Goal: Task Accomplishment & Management: Manage account settings

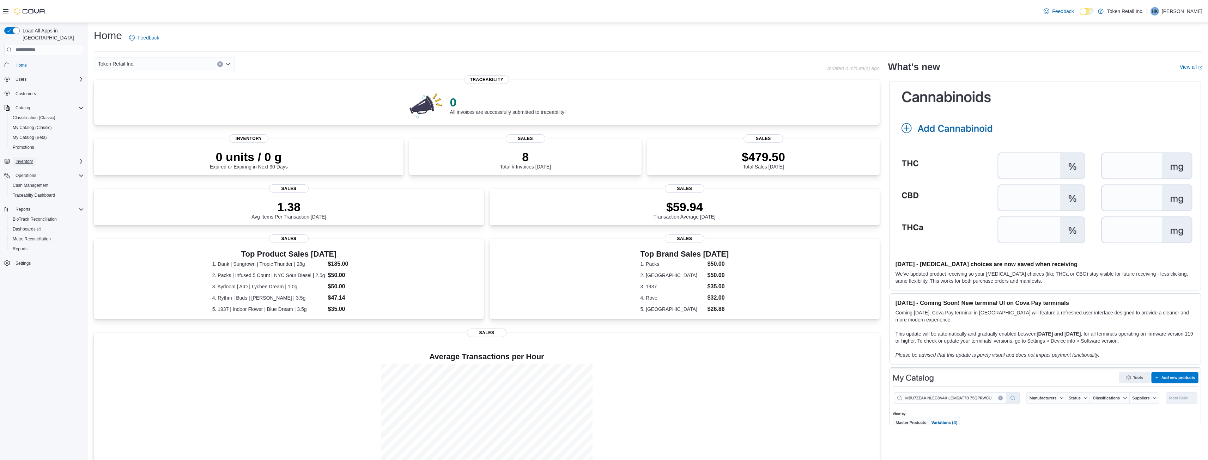
click at [30, 159] on span "Inventory" at bounding box center [24, 162] width 17 height 6
click at [43, 188] on span "Inventory Manager (Classic)" at bounding box center [39, 191] width 53 height 6
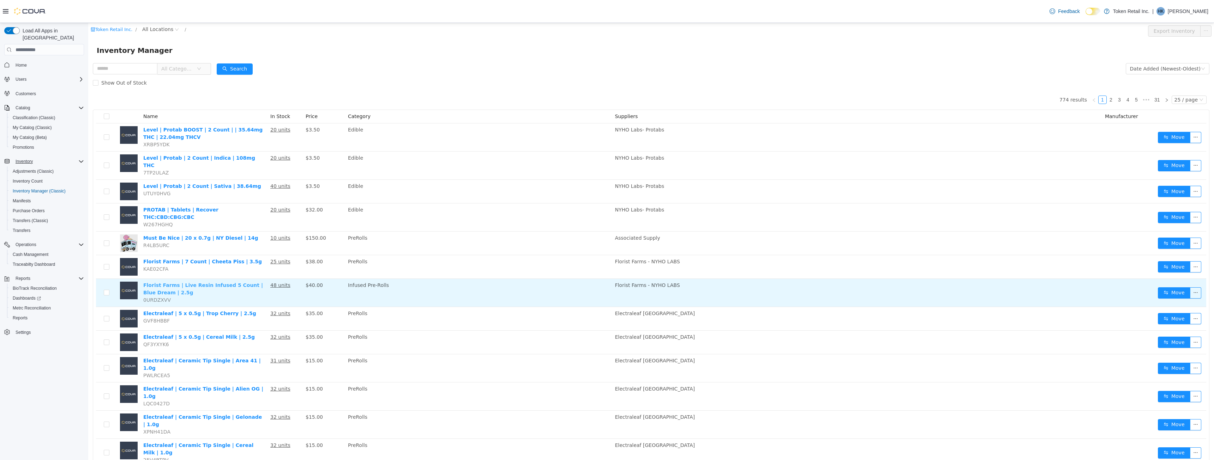
click at [204, 206] on link "Florist Farms | Live Resin Infused 5 Count | Blue Dream | 2.5g" at bounding box center [203, 289] width 120 height 13
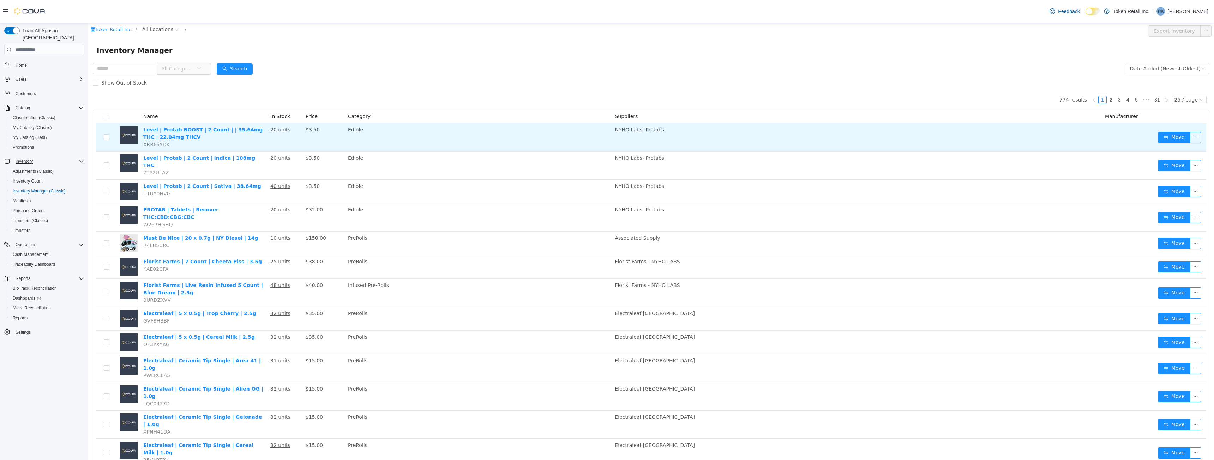
click at [446, 140] on button "button" at bounding box center [1195, 137] width 11 height 11
click at [446, 141] on button "button" at bounding box center [1195, 137] width 11 height 11
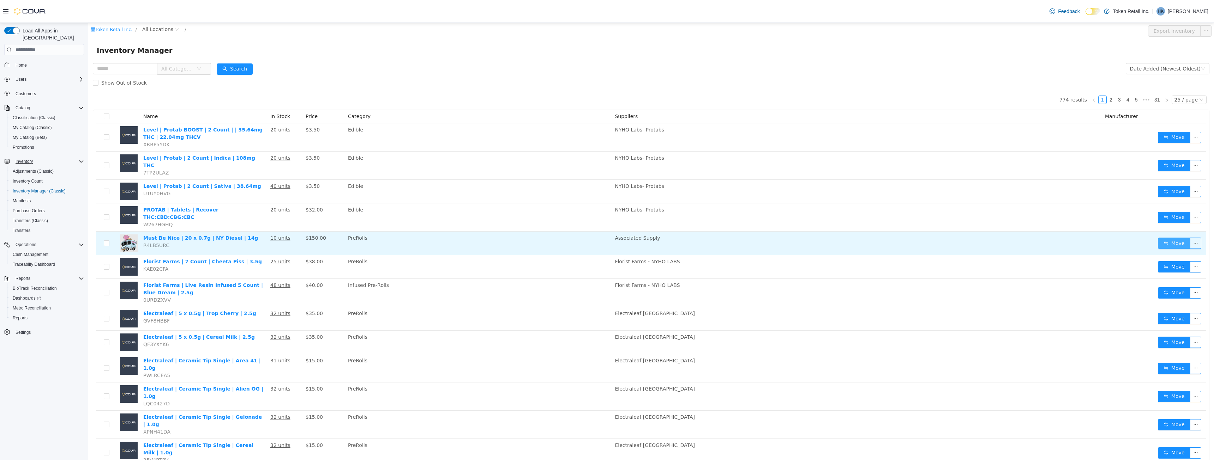
click at [446, 206] on button "Move" at bounding box center [1174, 243] width 32 height 11
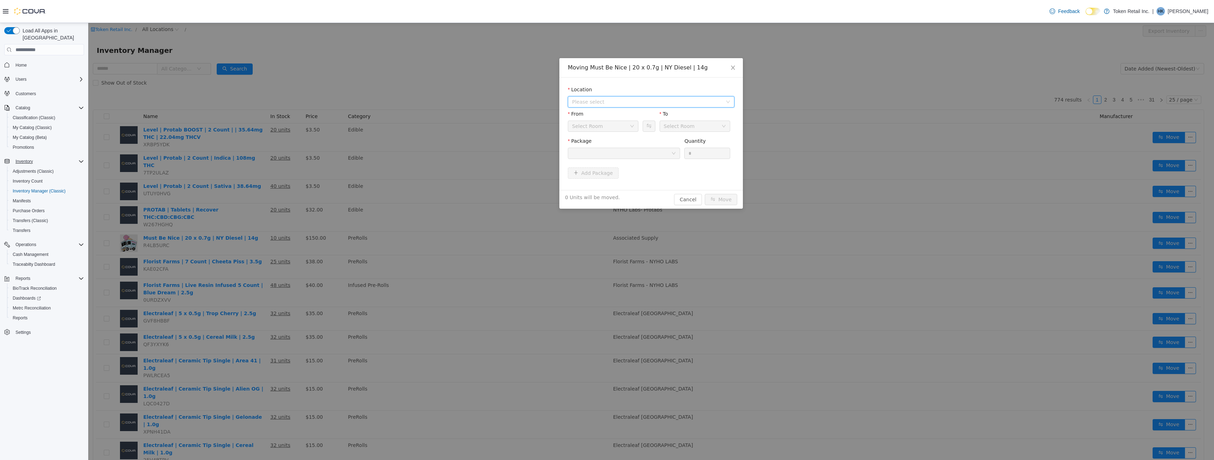
click at [446, 99] on span "Please select" at bounding box center [647, 101] width 150 height 7
click at [446, 105] on span "Please select" at bounding box center [647, 101] width 150 height 7
click at [446, 99] on span "Please select" at bounding box center [647, 101] width 150 height 7
click at [446, 127] on span "License# CUARD-25-000231" at bounding box center [621, 128] width 71 height 6
click at [446, 130] on div "Stock Room" at bounding box center [601, 126] width 58 height 11
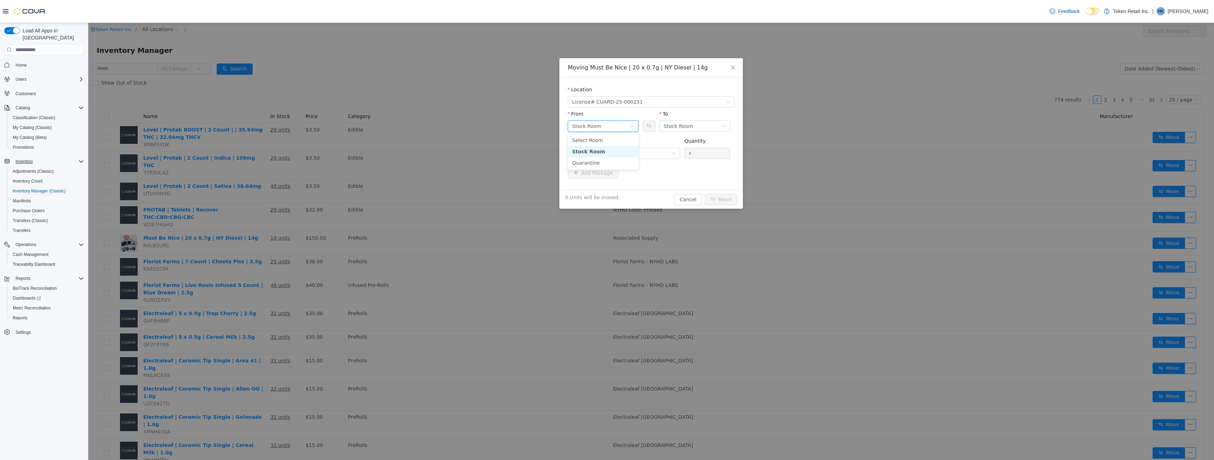
click at [446, 130] on div "Stock Room" at bounding box center [601, 126] width 58 height 11
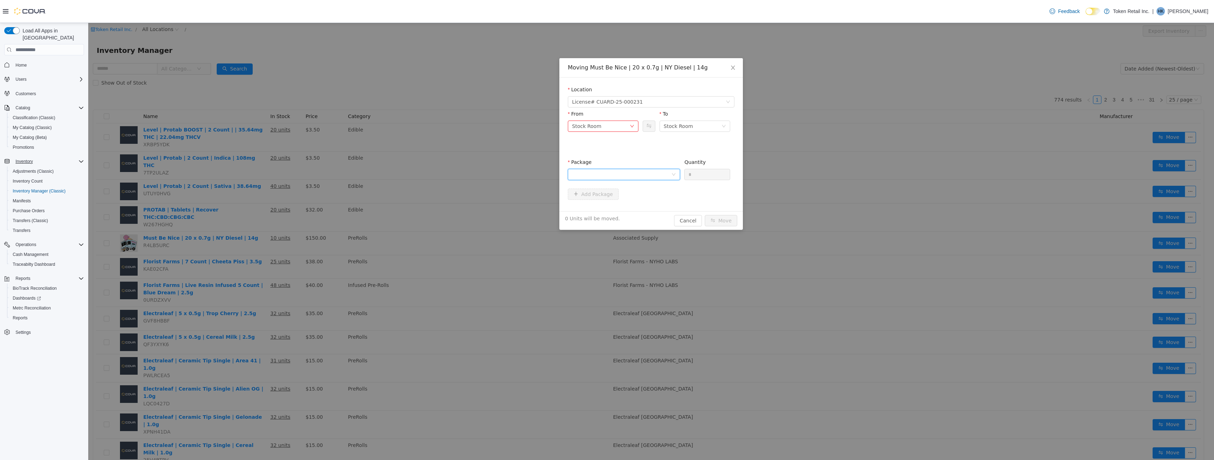
click at [446, 159] on div "Package" at bounding box center [624, 171] width 112 height 24
click at [446, 169] on div at bounding box center [621, 174] width 99 height 11
click at [446, 199] on li "220-25-233-dw Quantity : 10 Units" at bounding box center [624, 196] width 112 height 19
click at [446, 70] on icon "icon: close" at bounding box center [733, 68] width 6 height 6
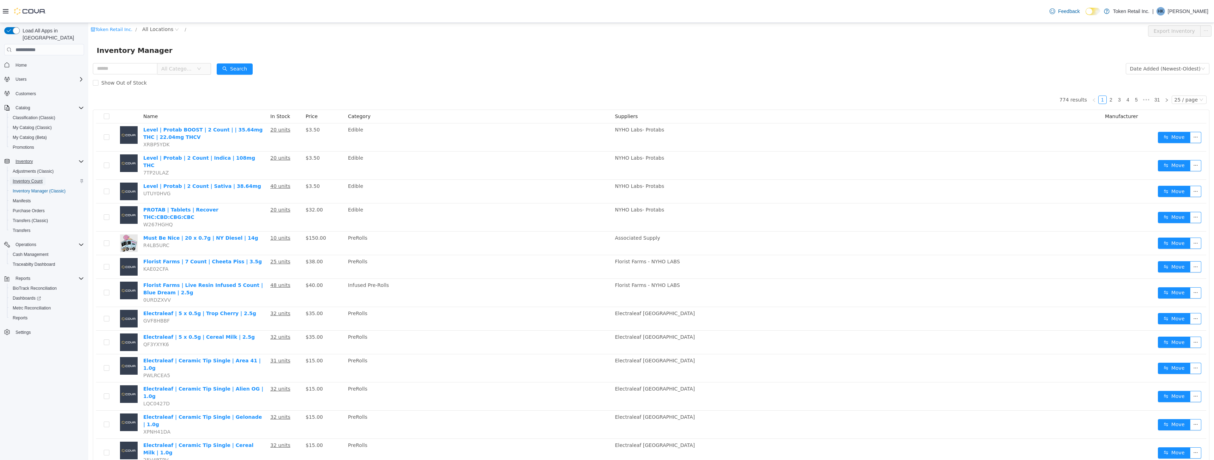
click at [29, 179] on span "Inventory Count" at bounding box center [28, 182] width 30 height 6
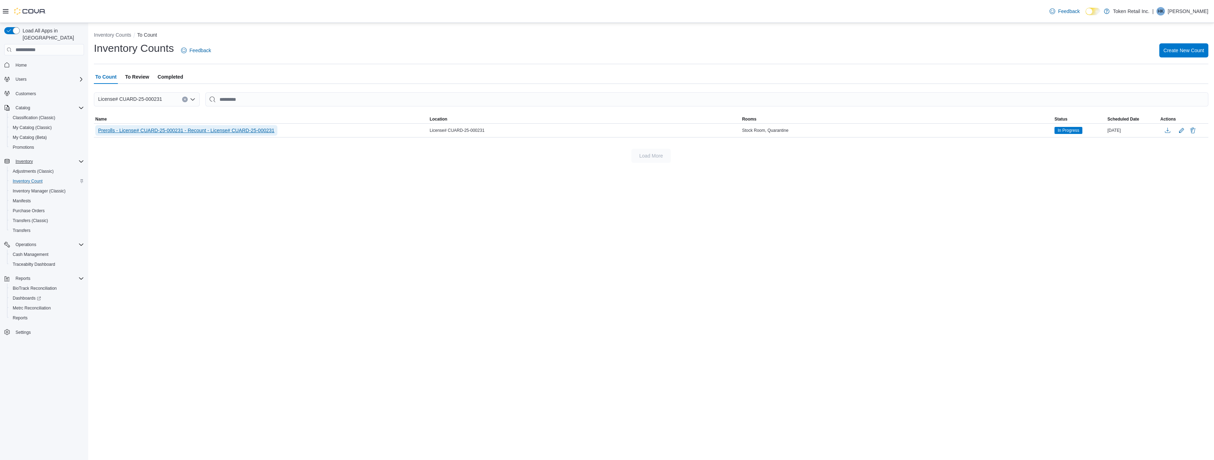
click at [116, 133] on span "Prerolls - License# CUARD-25-000231 - Recount - License# CUARD-25-000231" at bounding box center [186, 130] width 176 height 7
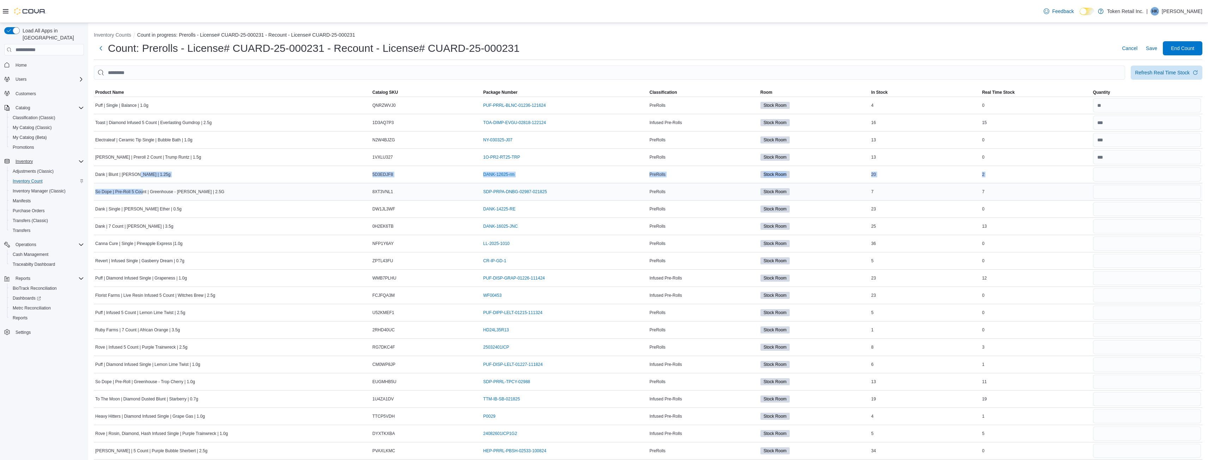
drag, startPoint x: 139, startPoint y: 184, endPoint x: 148, endPoint y: 186, distance: 8.7
click at [146, 191] on span "So Dope | Pre-Roll 5 Count | Greenhouse - Donny Burger | 2.5G" at bounding box center [159, 192] width 129 height 6
click at [42, 169] on span "Adjustments (Classic)" at bounding box center [33, 172] width 41 height 6
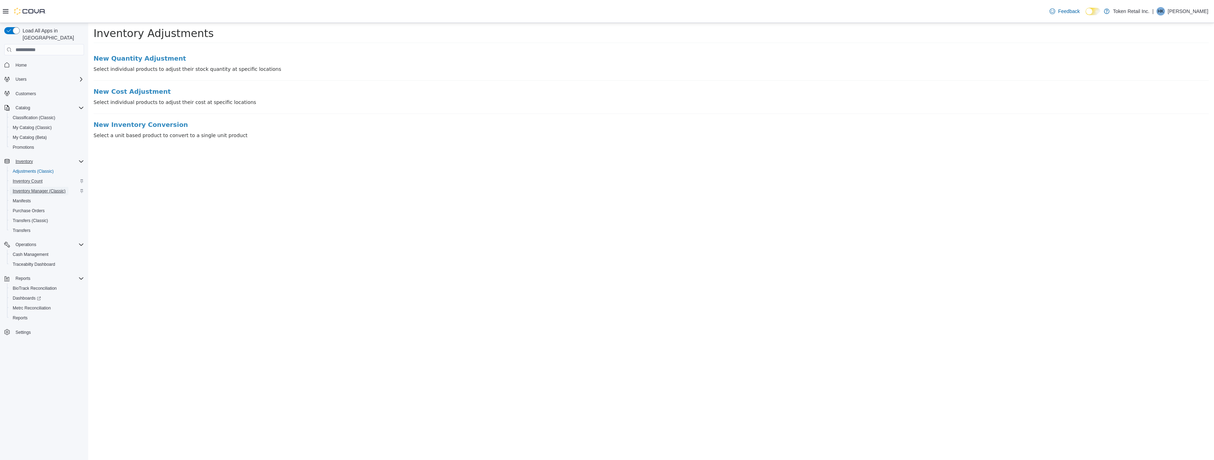
click at [34, 188] on span "Inventory Manager (Classic)" at bounding box center [39, 191] width 53 height 6
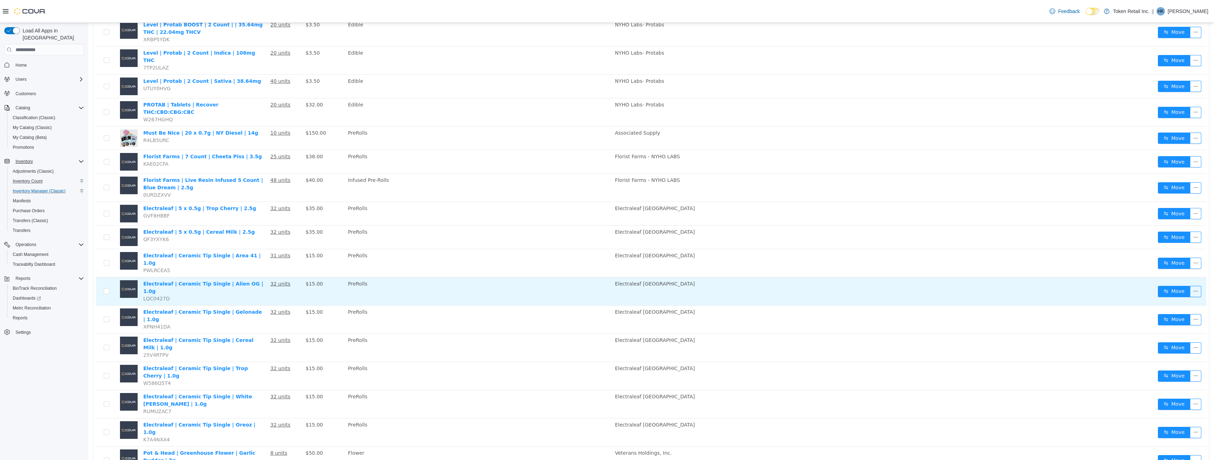
scroll to position [106, 0]
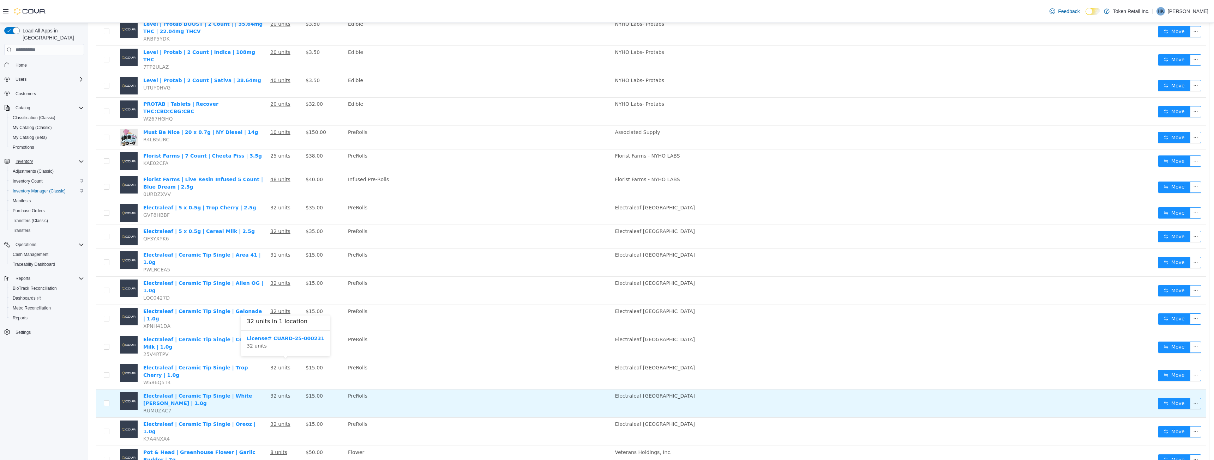
click at [280, 206] on u "32 units" at bounding box center [280, 396] width 20 height 6
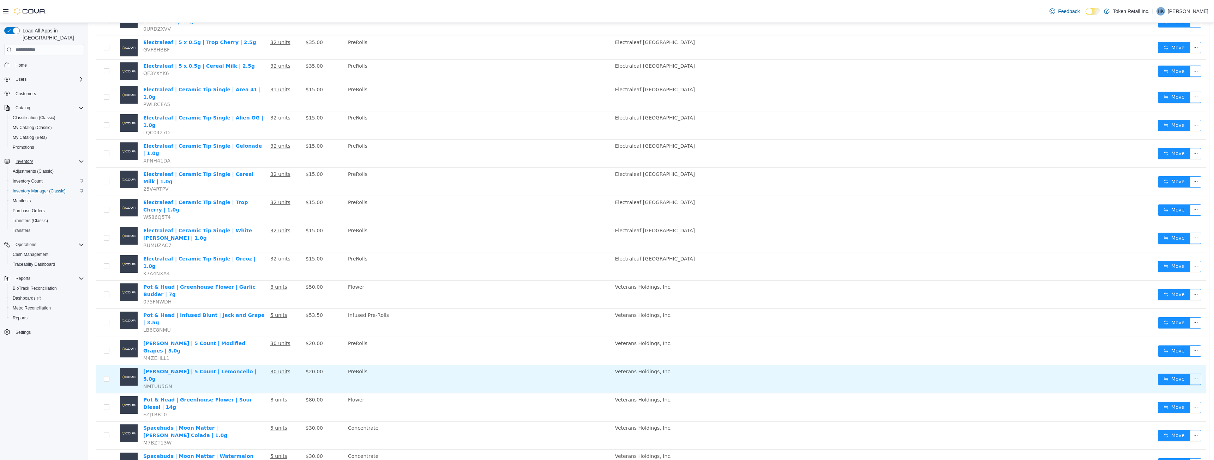
scroll to position [288, 0]
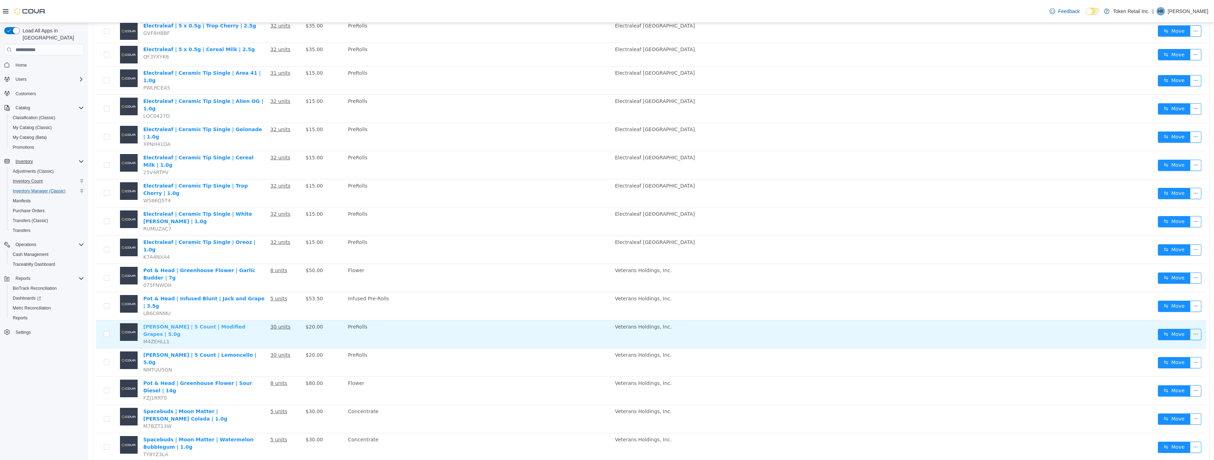
click at [240, 206] on link "Mildly Moronic | 5 Count | Modified Grapes | 5.0g" at bounding box center [194, 330] width 102 height 13
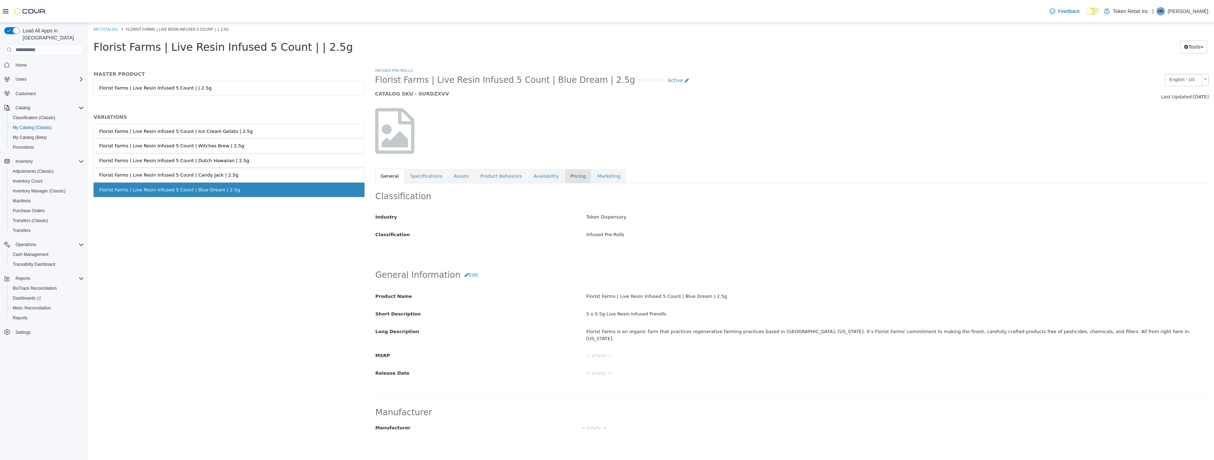
click at [564, 172] on link "Pricing" at bounding box center [577, 176] width 27 height 15
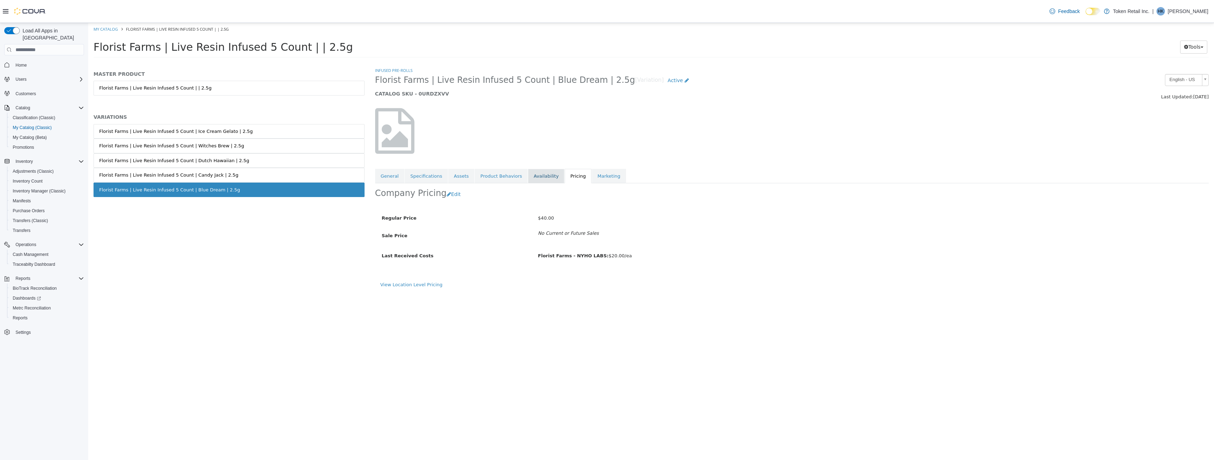
click at [528, 172] on link "Availability" at bounding box center [546, 176] width 36 height 15
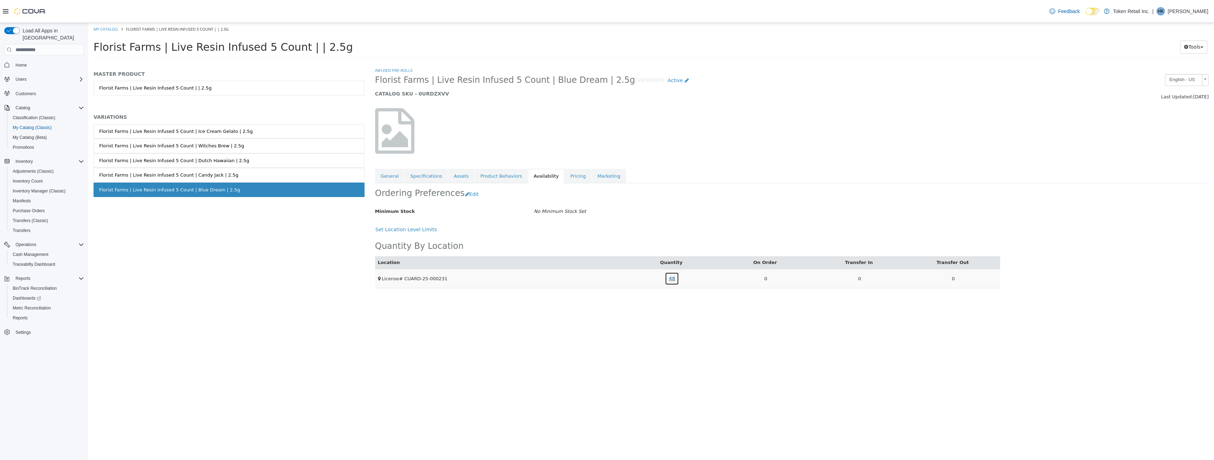
click at [673, 279] on link "48" at bounding box center [672, 278] width 14 height 13
click at [652, 251] on link "WF00543" at bounding box center [647, 248] width 21 height 7
click at [400, 176] on link "General" at bounding box center [389, 176] width 29 height 15
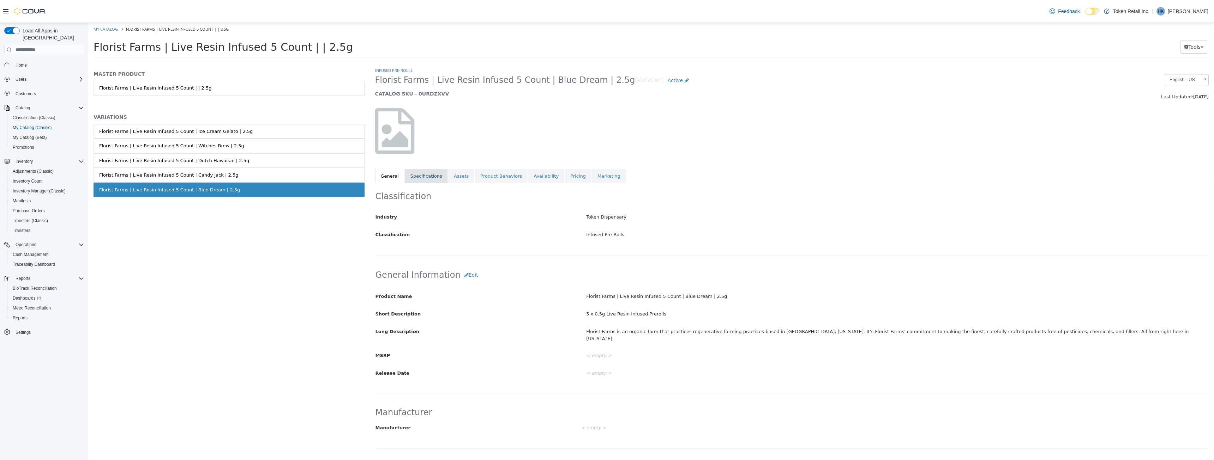
click at [424, 176] on link "Specifications" at bounding box center [426, 176] width 43 height 15
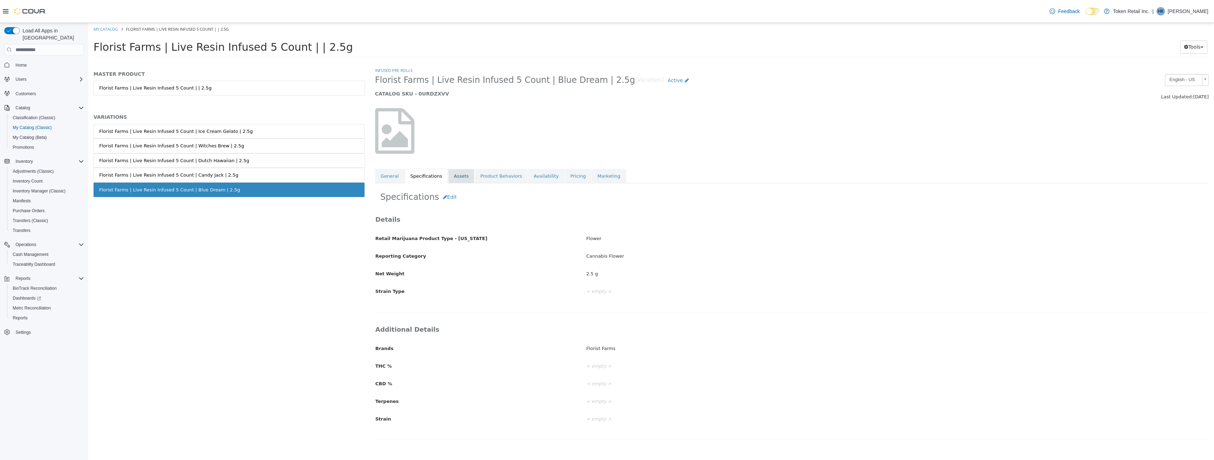
click at [458, 178] on link "Assets" at bounding box center [461, 176] width 26 height 15
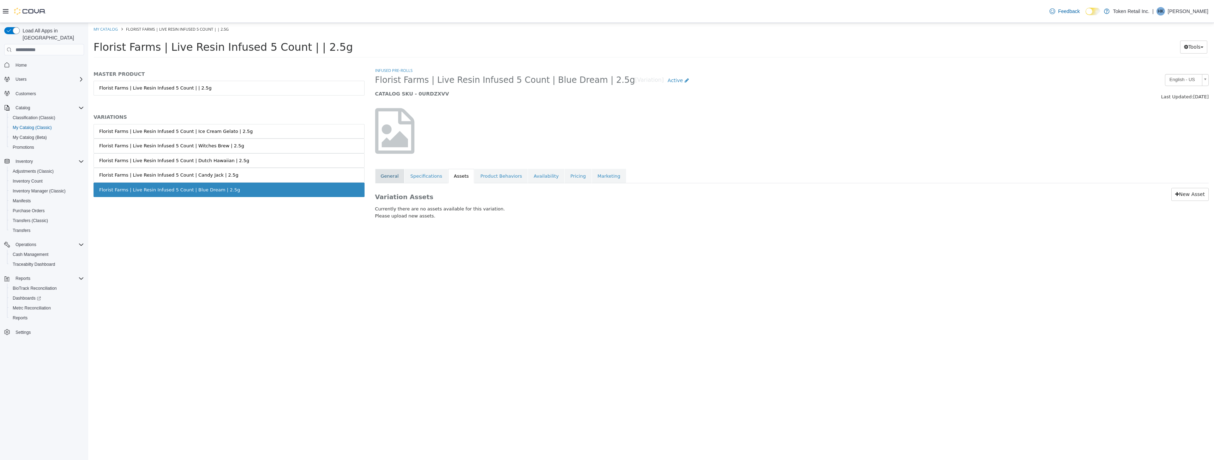
click at [391, 176] on link "General" at bounding box center [389, 176] width 29 height 15
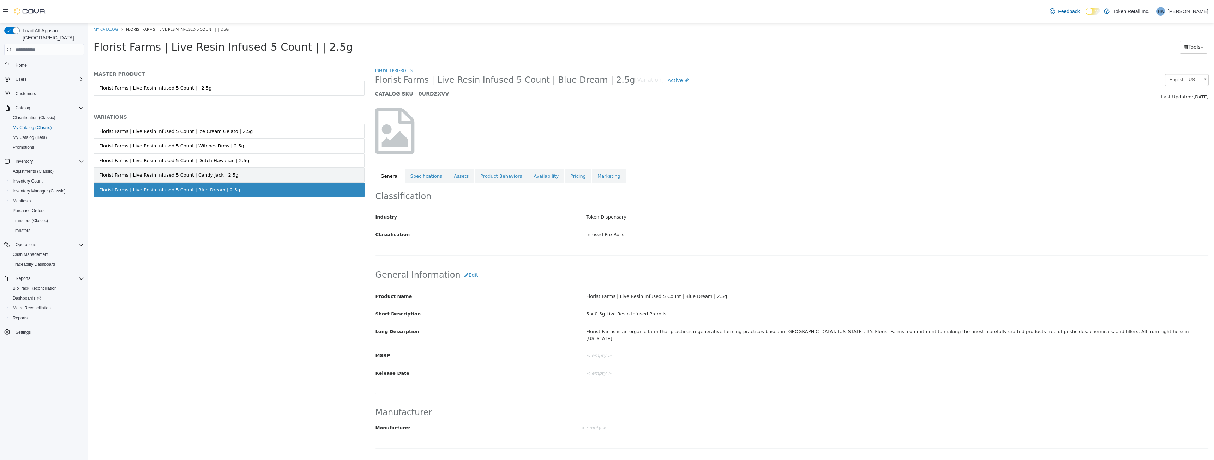
click at [209, 174] on div "Florist Farms | Live Resin Infused 5 Count | Candy Jack | 2.5g" at bounding box center [168, 175] width 139 height 7
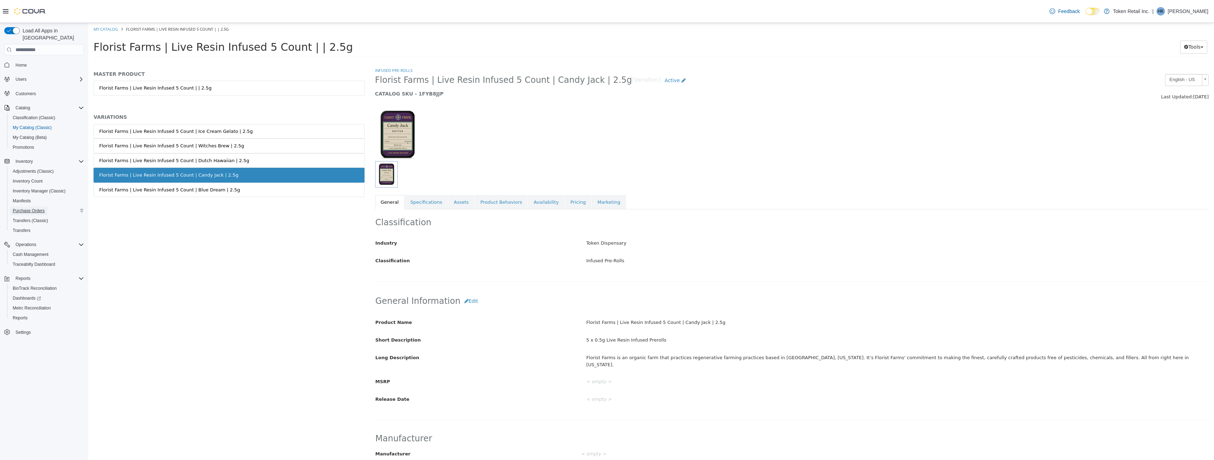
click at [36, 208] on span "Purchase Orders" at bounding box center [29, 211] width 32 height 6
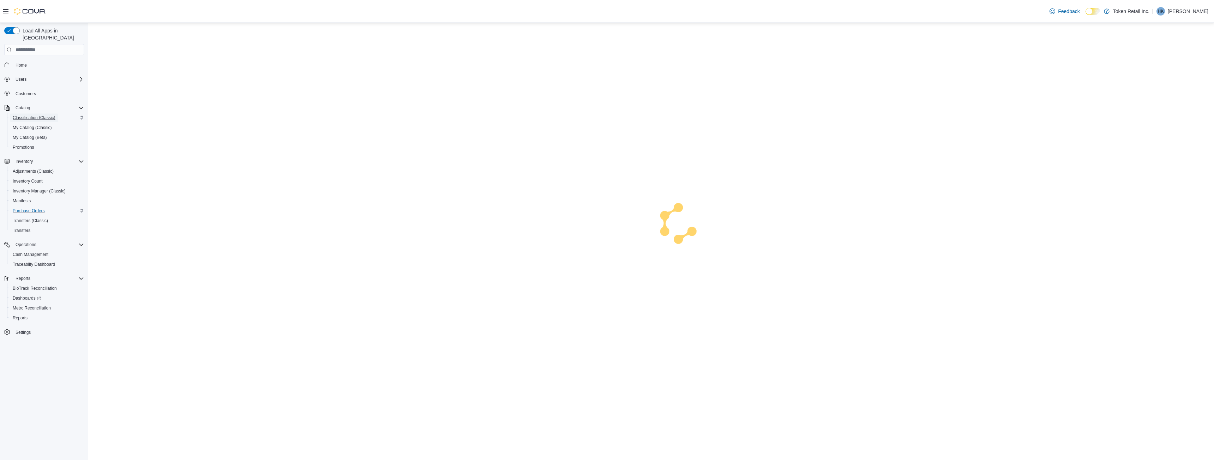
click at [42, 115] on span "Classification (Classic)" at bounding box center [34, 118] width 43 height 6
click at [47, 75] on div "Users" at bounding box center [48, 79] width 71 height 8
click at [42, 115] on span "Classification (Classic)" at bounding box center [34, 118] width 43 height 6
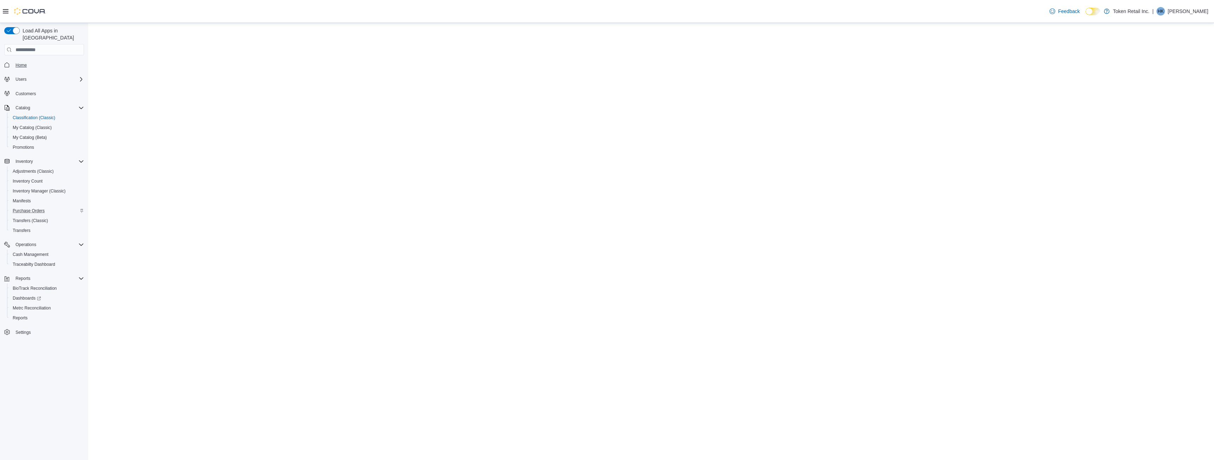
click at [18, 60] on span "Home" at bounding box center [48, 64] width 71 height 9
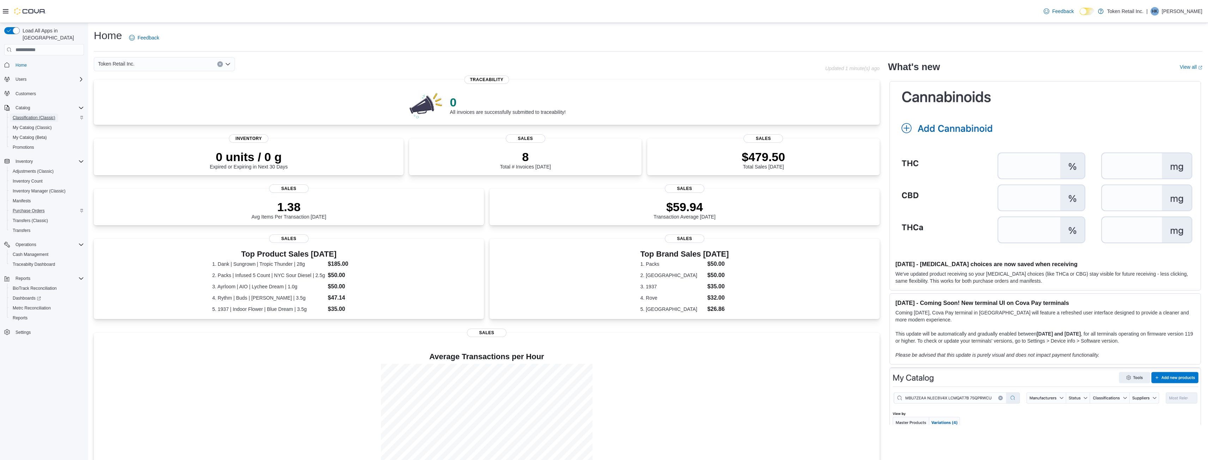
click at [49, 115] on span "Classification (Classic)" at bounding box center [34, 118] width 43 height 6
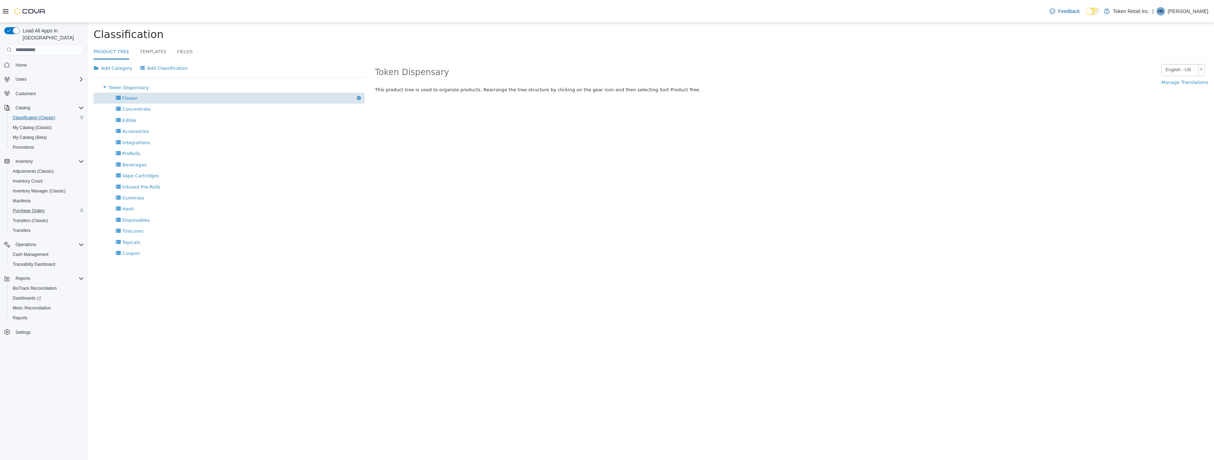
click at [160, 95] on div "Flower Delete" at bounding box center [228, 98] width 271 height 11
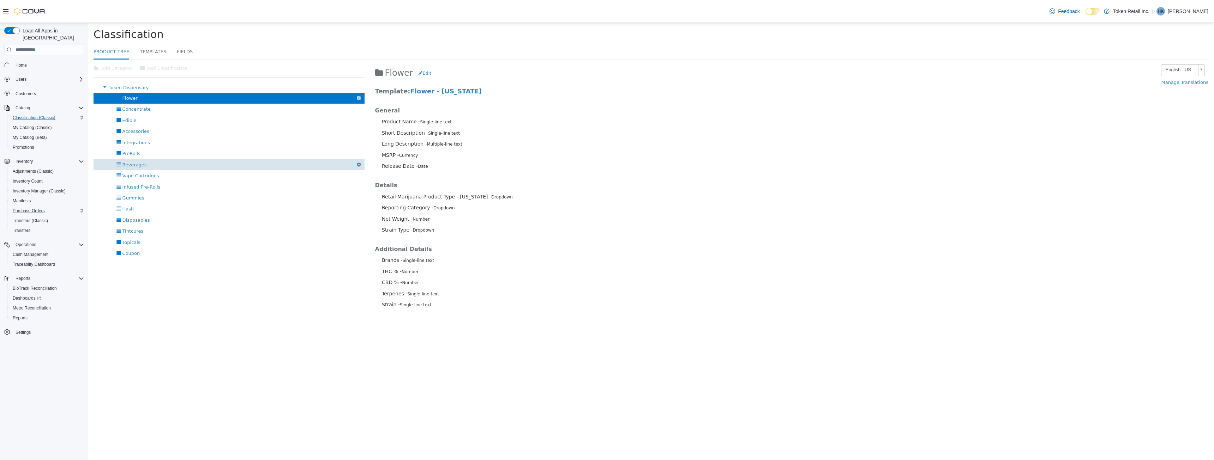
click at [146, 161] on div "Beverages Delete" at bounding box center [228, 164] width 271 height 11
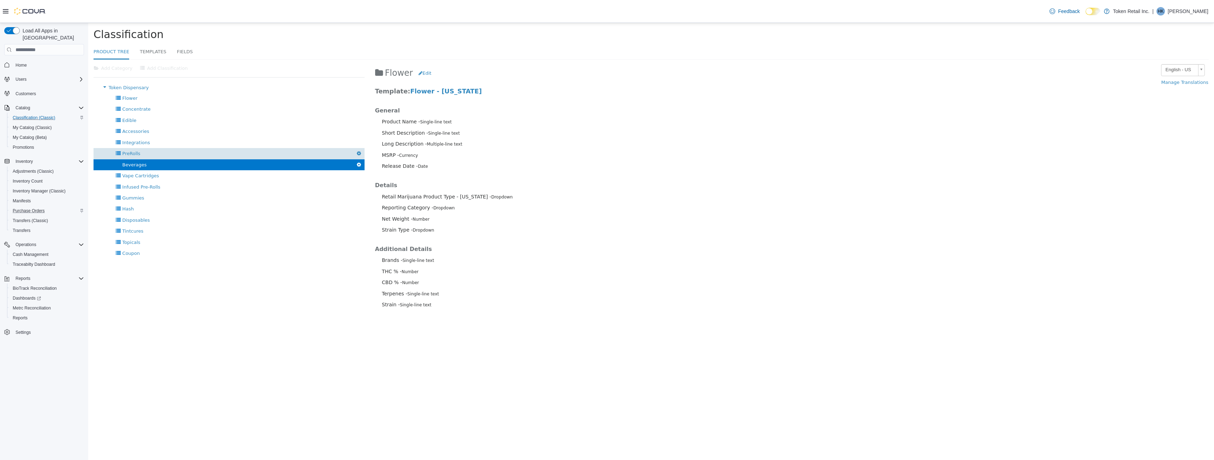
click at [145, 152] on div "PreRolls Delete" at bounding box center [228, 153] width 271 height 11
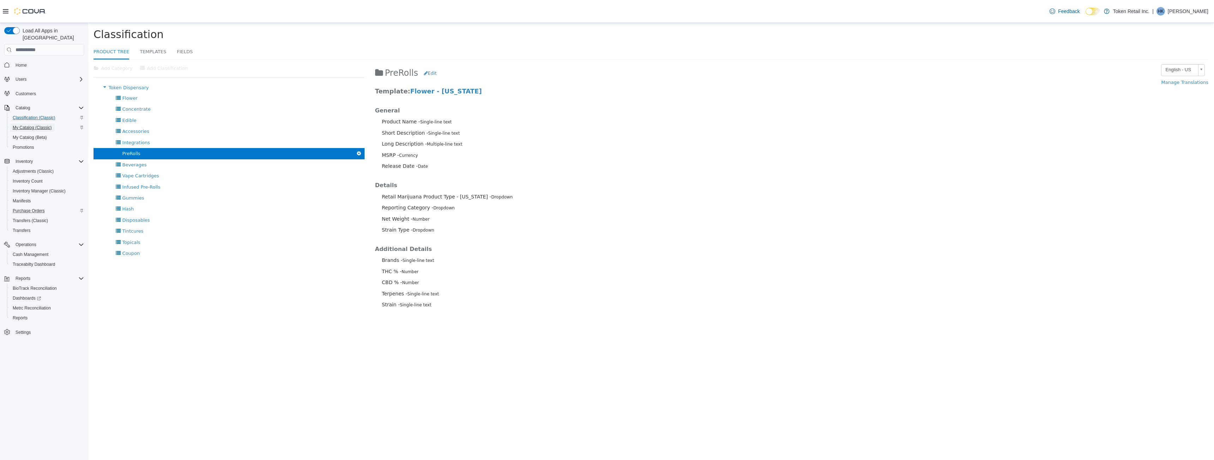
click at [33, 125] on span "My Catalog (Classic)" at bounding box center [32, 128] width 39 height 6
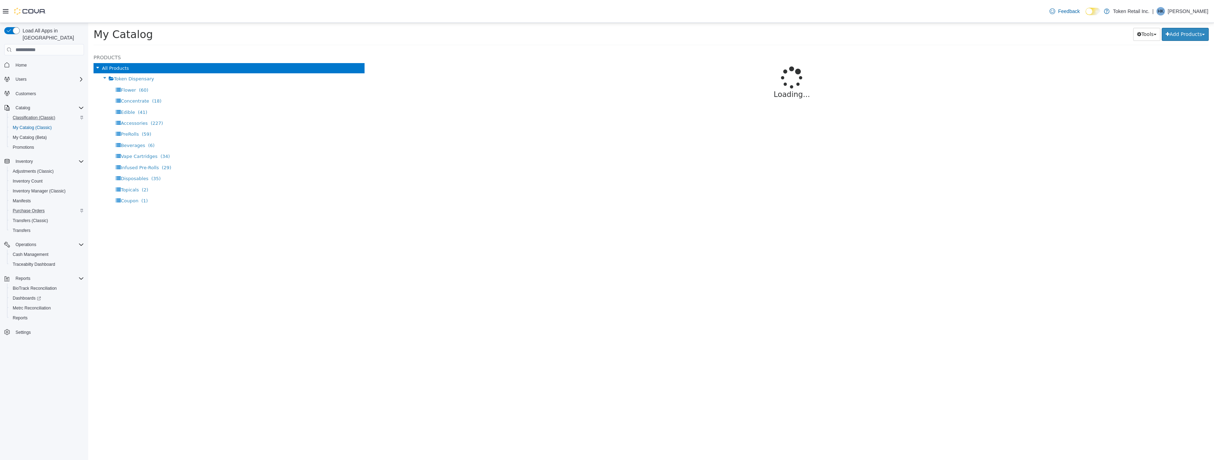
select select "**********"
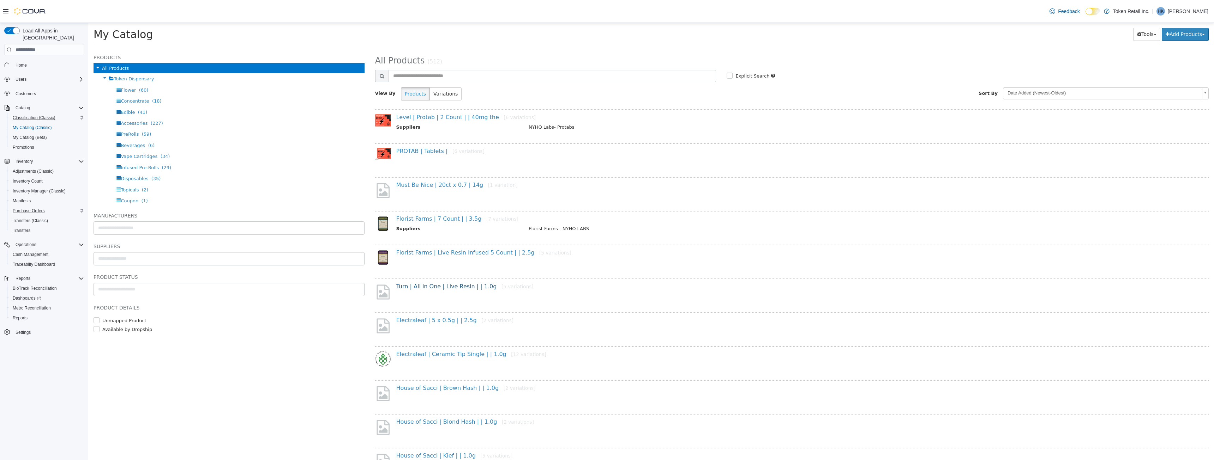
click at [487, 284] on div "Turn | All in One | Live Resin | | 1.0g [5 variations]" at bounding box center [792, 294] width 834 height 30
click at [298, 391] on div "**********" at bounding box center [229, 254] width 282 height 411
click at [21, 159] on span "Inventory" at bounding box center [24, 162] width 17 height 6
click at [22, 159] on span "Inventory" at bounding box center [24, 162] width 17 height 6
click at [39, 188] on span "Inventory Manager (Classic)" at bounding box center [39, 191] width 53 height 6
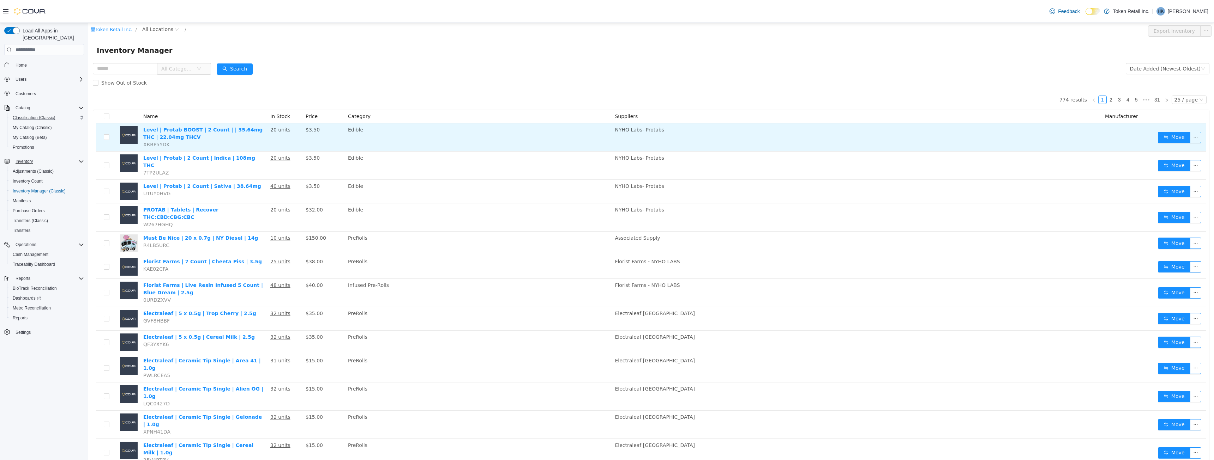
click at [1192, 139] on button "button" at bounding box center [1195, 137] width 11 height 11
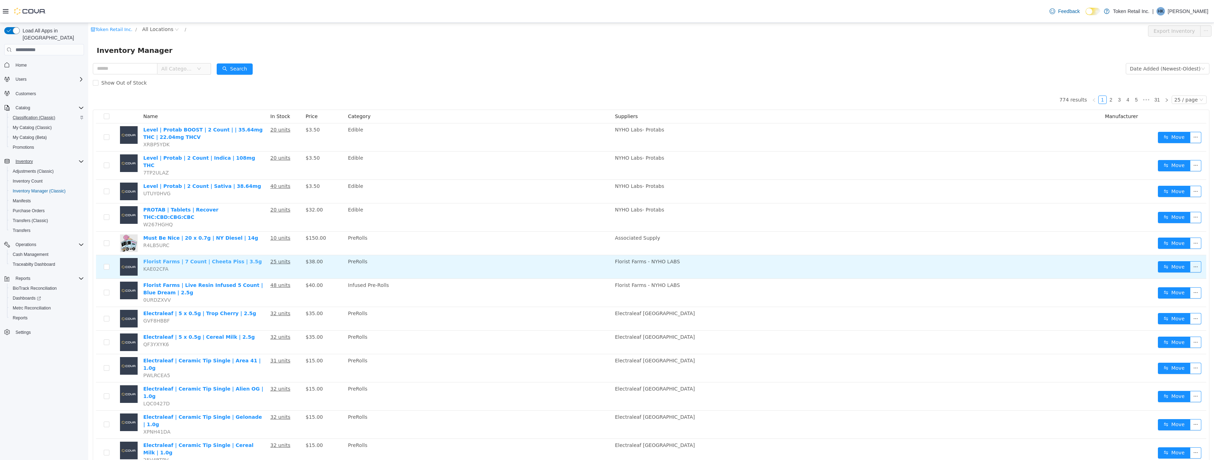
click at [208, 259] on link "Florist Farms | 7 Count | Cheeta Piss | 3.5g" at bounding box center [202, 262] width 119 height 6
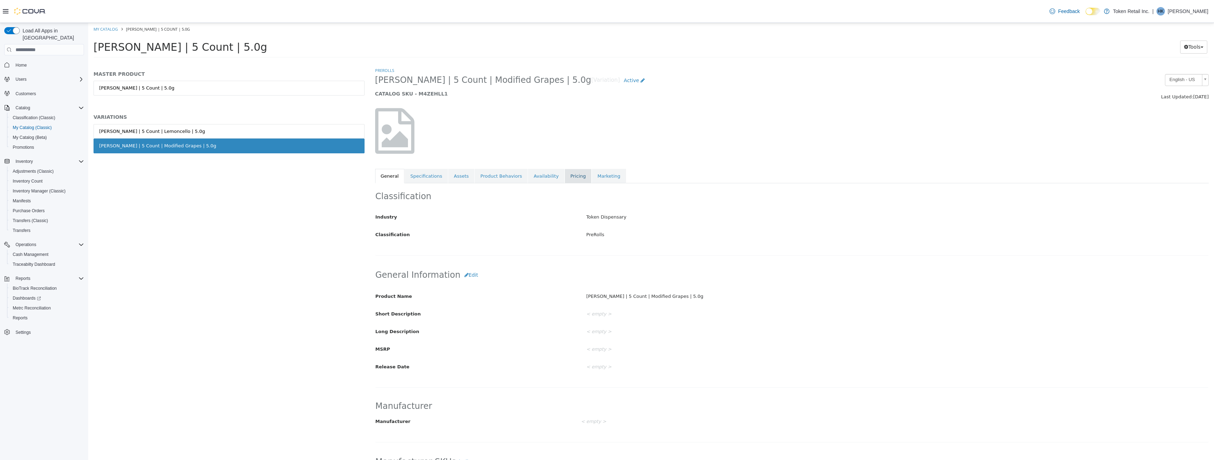
click at [572, 177] on link "Pricing" at bounding box center [577, 176] width 27 height 15
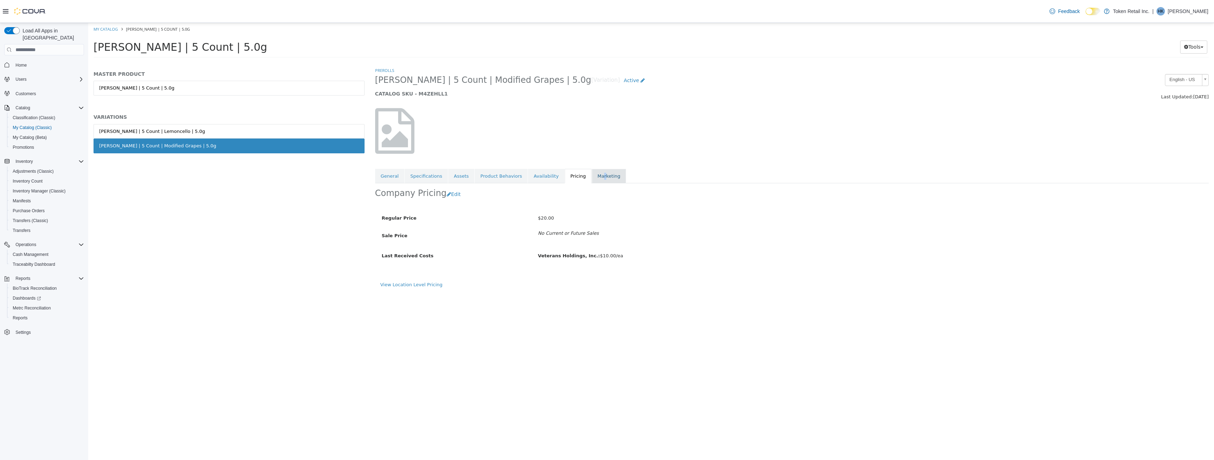
click at [592, 176] on link "Marketing" at bounding box center [609, 176] width 34 height 15
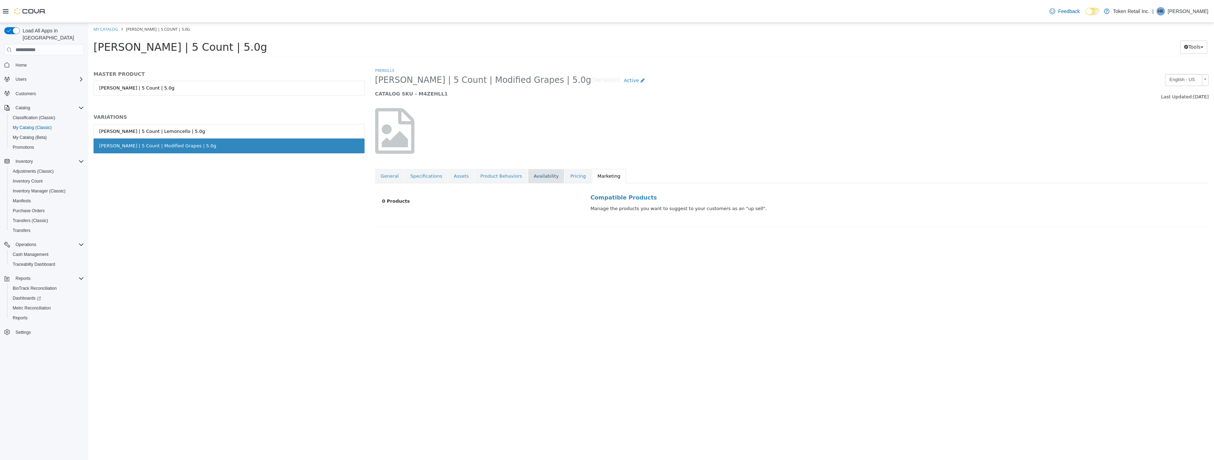
click at [537, 179] on link "Availability" at bounding box center [546, 176] width 36 height 15
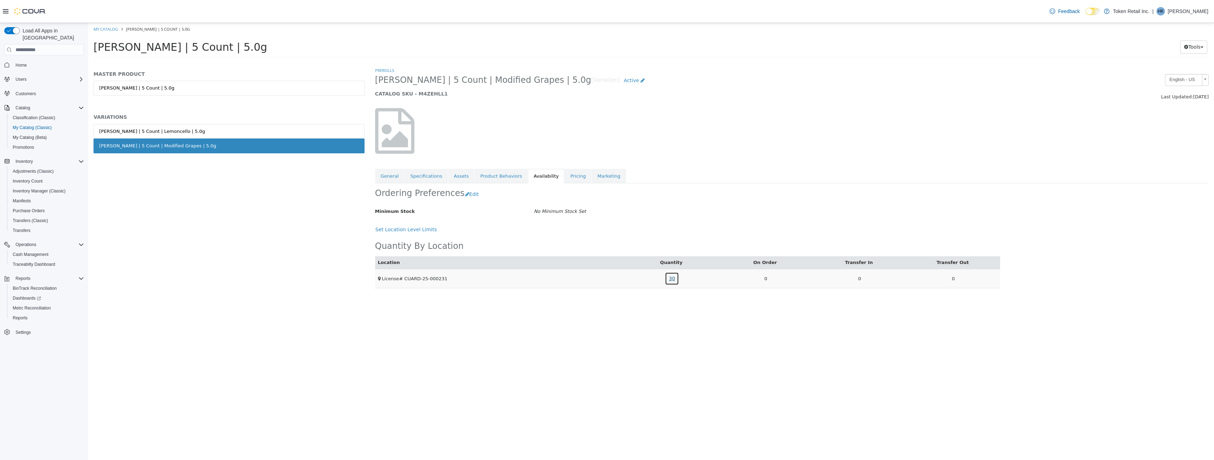
click at [675, 282] on link "30" at bounding box center [672, 278] width 14 height 13
click at [652, 250] on link "VHPRMG" at bounding box center [647, 248] width 20 height 7
drag, startPoint x: 491, startPoint y: 172, endPoint x: 487, endPoint y: 174, distance: 5.2
click at [490, 173] on link "Product Behaviors" at bounding box center [501, 176] width 53 height 15
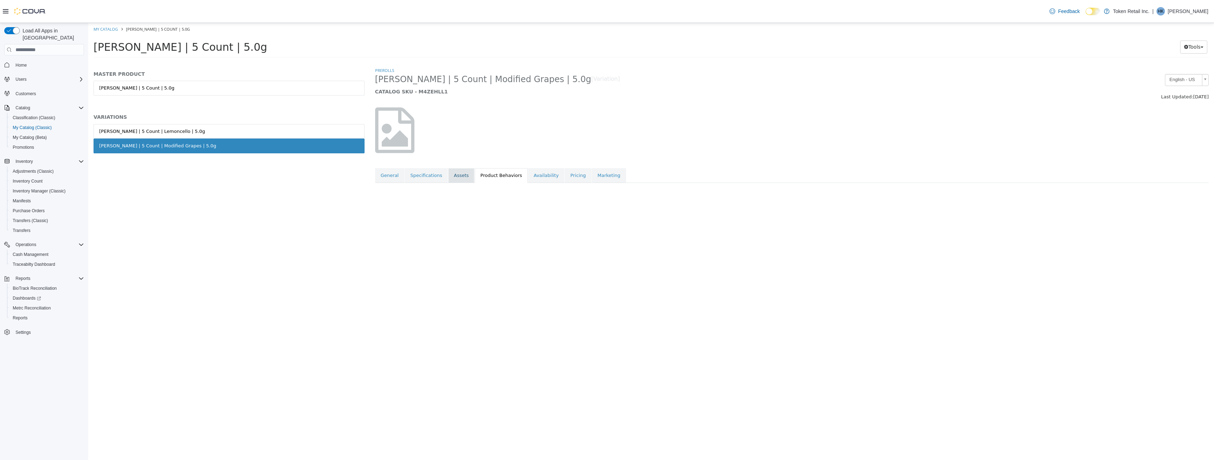
click at [458, 176] on link "Assets" at bounding box center [461, 175] width 26 height 15
click at [478, 176] on link "Product Behaviors" at bounding box center [501, 176] width 53 height 15
click at [431, 174] on link "Specifications" at bounding box center [426, 176] width 43 height 15
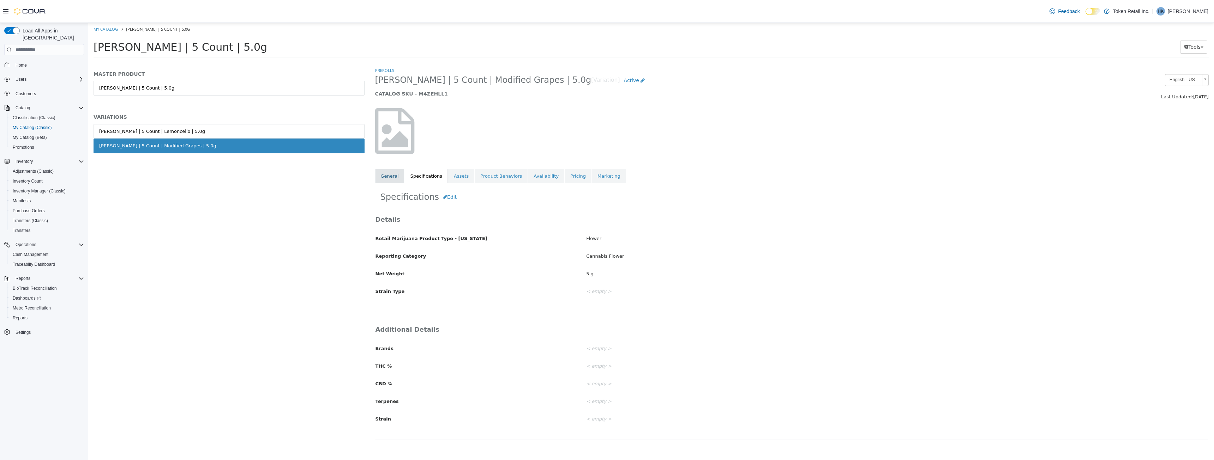
click at [390, 173] on link "General" at bounding box center [389, 176] width 29 height 15
click at [21, 135] on span "My Catalog (Beta)" at bounding box center [30, 138] width 34 height 6
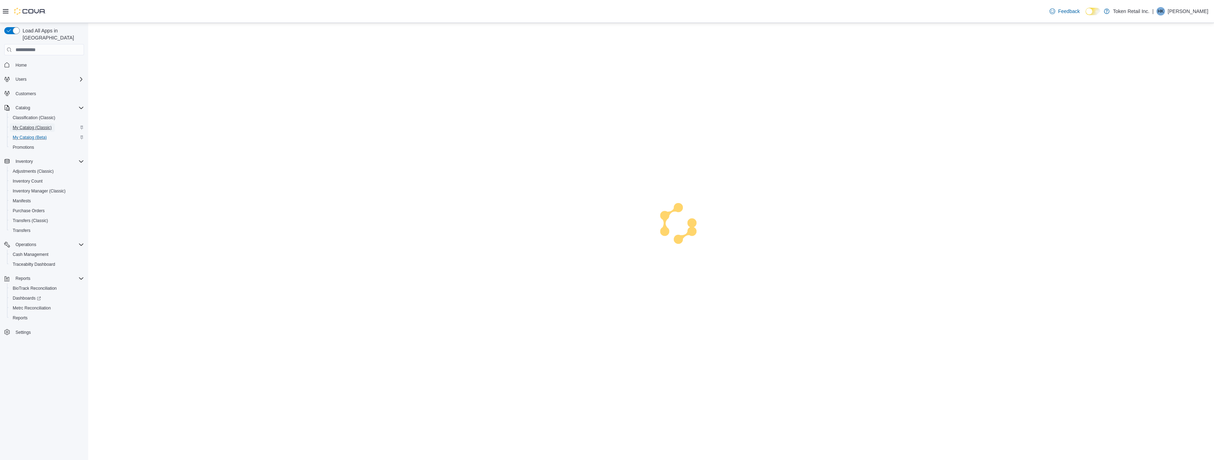
click at [32, 123] on span "My Catalog (Classic)" at bounding box center [32, 127] width 39 height 8
click at [32, 125] on span "My Catalog (Classic)" at bounding box center [32, 128] width 39 height 6
click at [22, 60] on span "Home" at bounding box center [48, 64] width 71 height 9
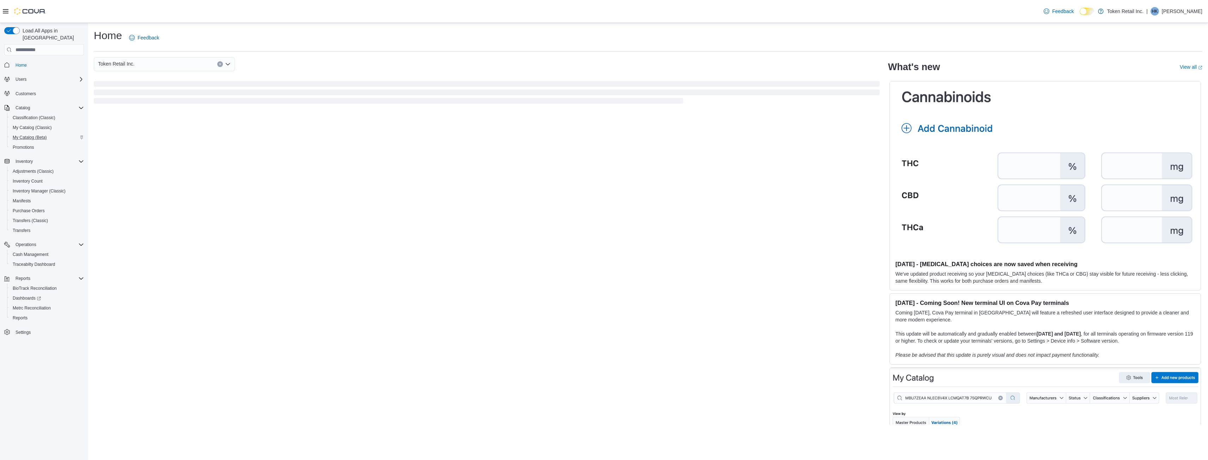
click at [20, 62] on button "Home" at bounding box center [43, 65] width 85 height 10
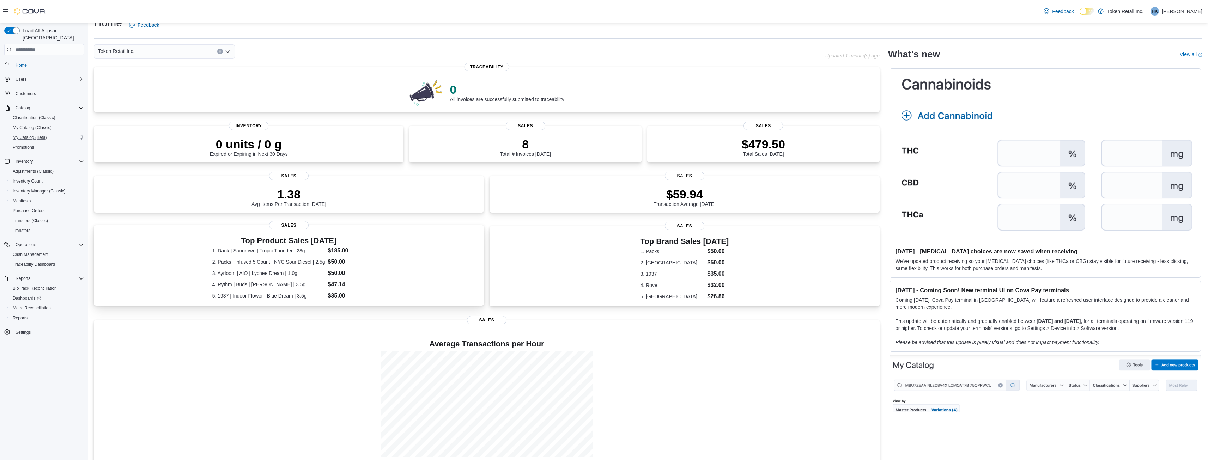
scroll to position [19, 0]
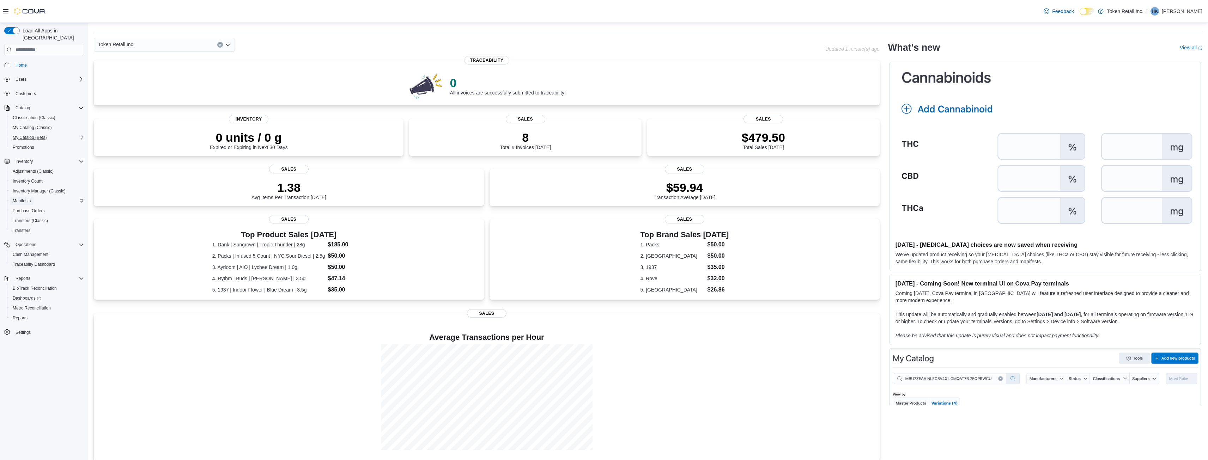
click at [24, 198] on span "Manifests" at bounding box center [22, 201] width 18 height 6
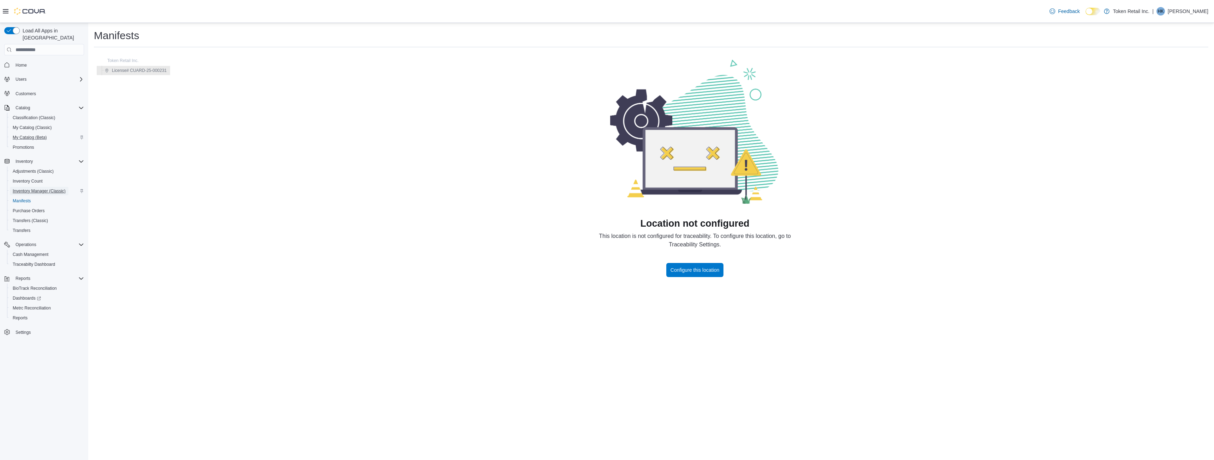
click at [30, 188] on span "Inventory Manager (Classic)" at bounding box center [39, 191] width 53 height 6
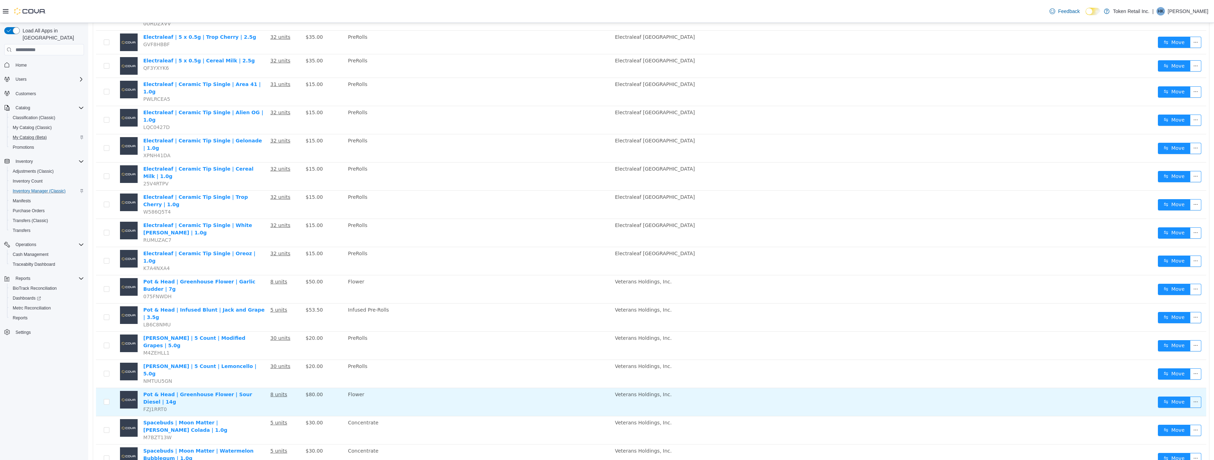
scroll to position [288, 0]
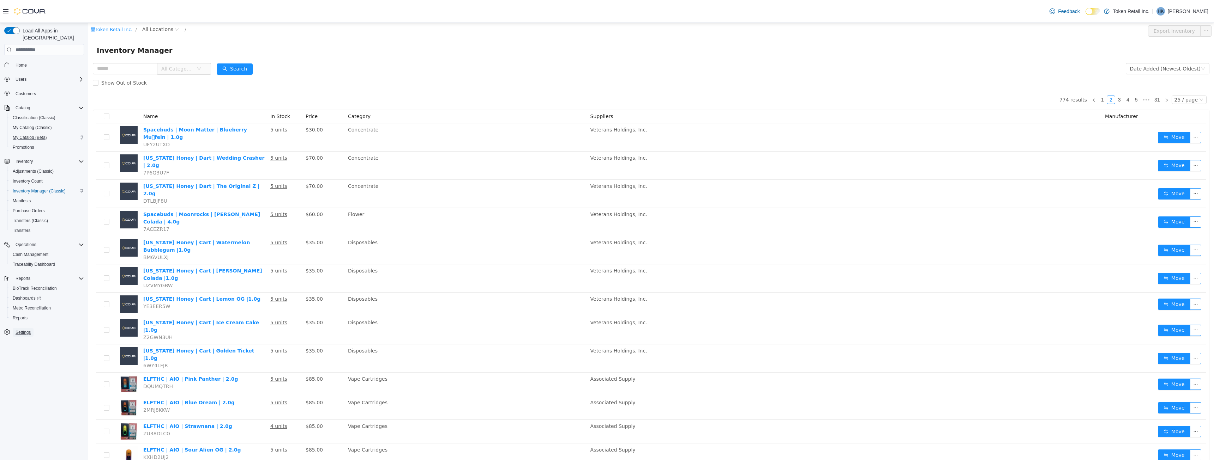
click at [26, 330] on span "Settings" at bounding box center [23, 333] width 15 height 6
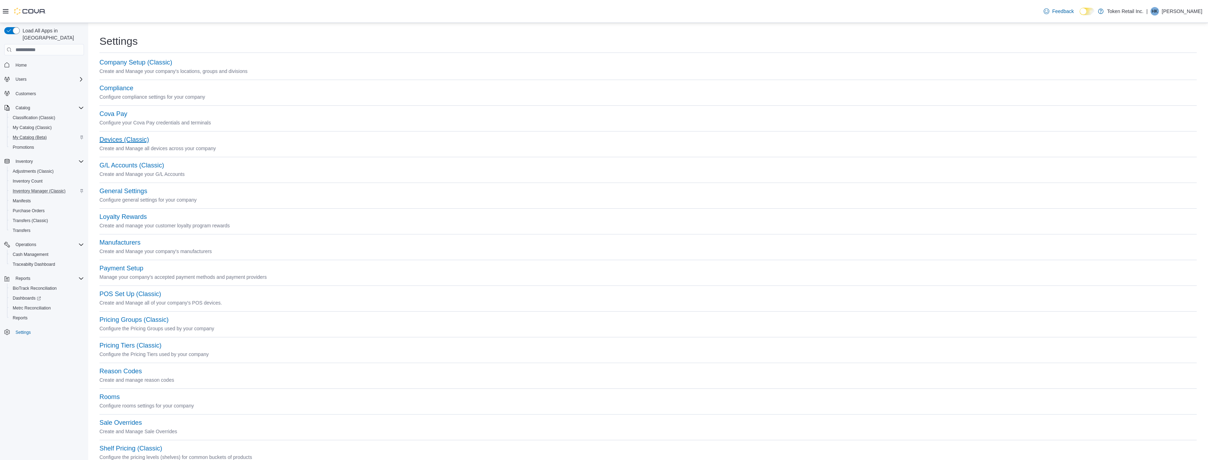
click at [124, 142] on button "Devices (Classic)" at bounding box center [123, 139] width 49 height 7
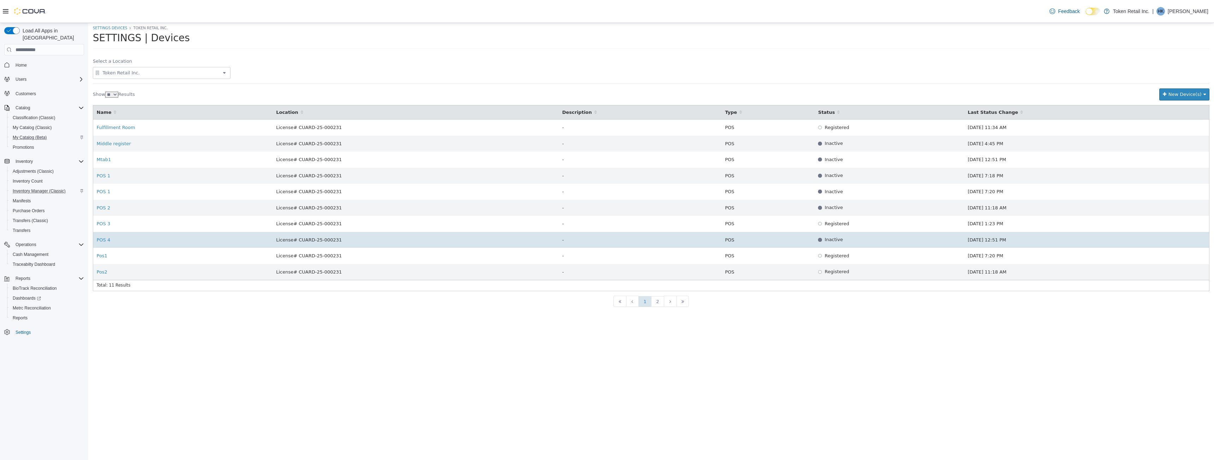
click at [467, 237] on div "License# CUARD-25-000231" at bounding box center [415, 240] width 279 height 7
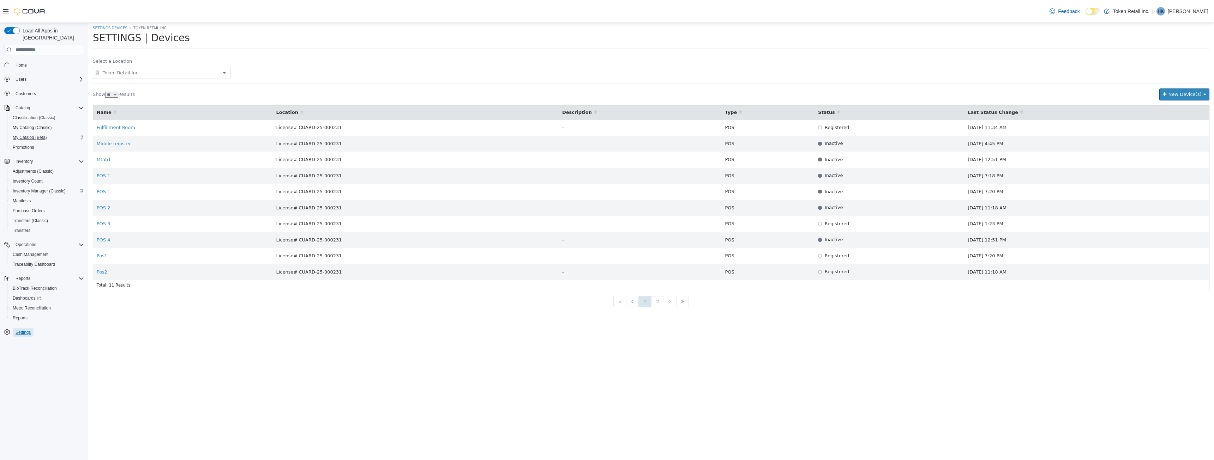
click at [23, 330] on span "Settings" at bounding box center [23, 333] width 15 height 6
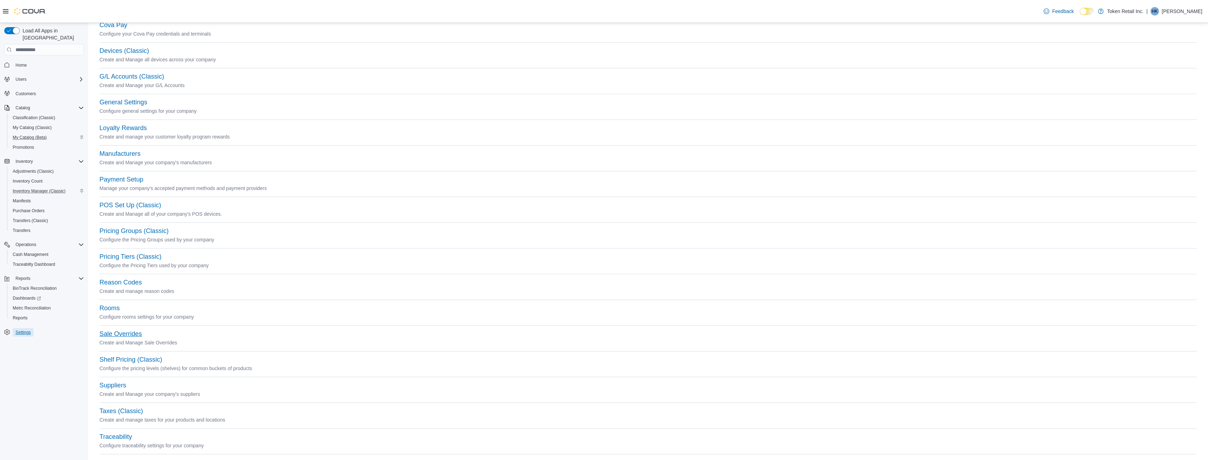
scroll to position [99, 0]
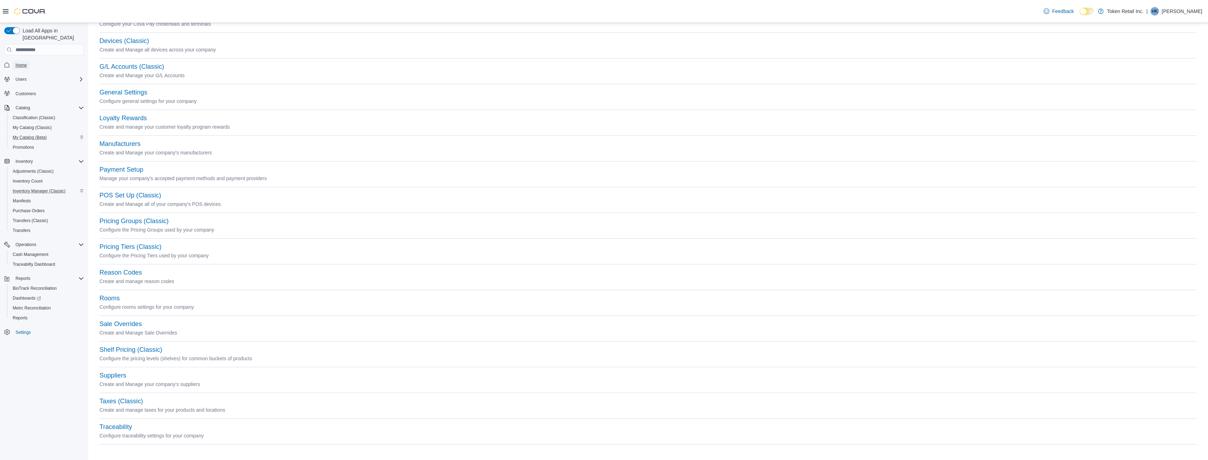
click at [22, 62] on span "Home" at bounding box center [21, 65] width 11 height 6
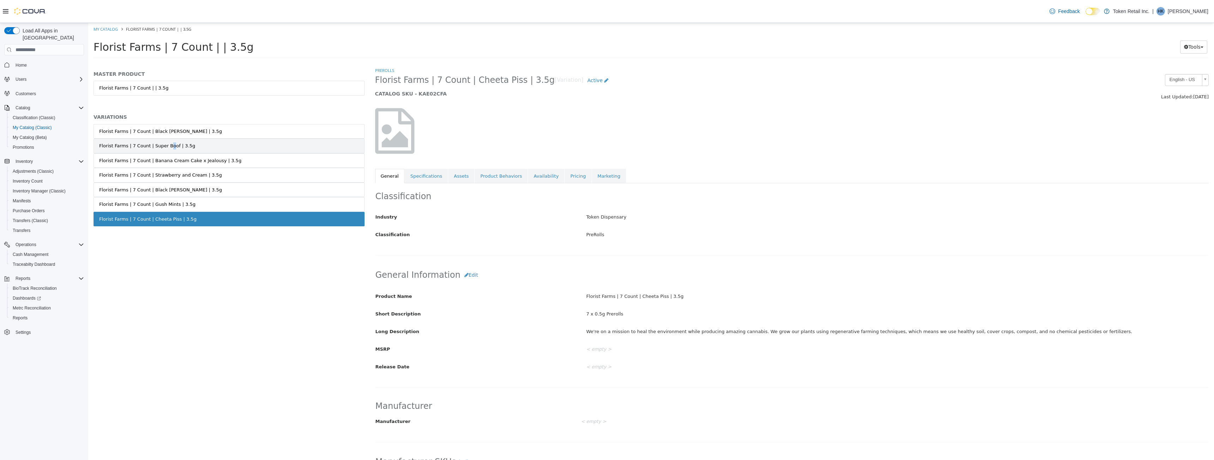
click at [163, 140] on link "Florist Farms | 7 Count | Super Boof | 3.5g" at bounding box center [228, 146] width 271 height 15
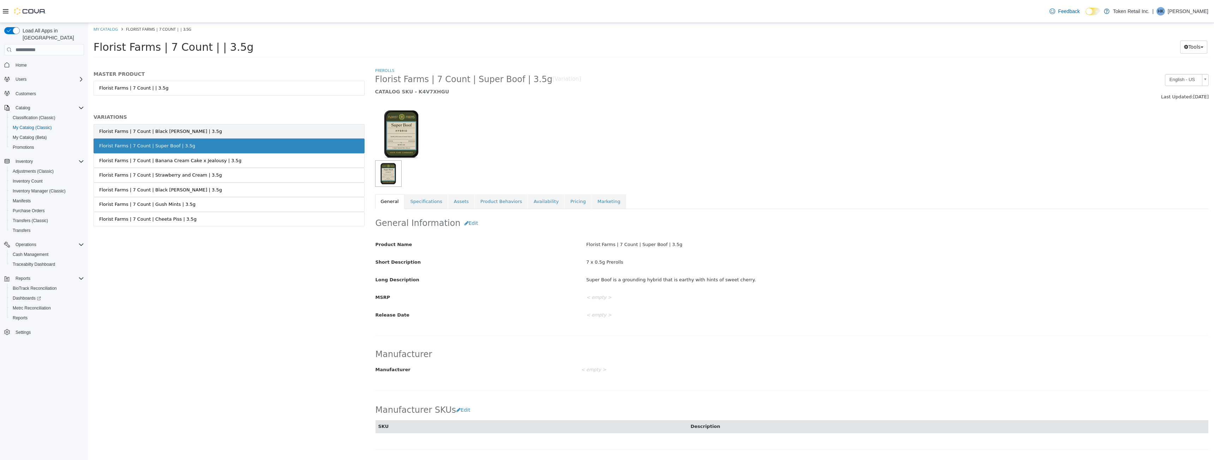
click at [168, 126] on link "Florist Farms | 7 Count | Black [PERSON_NAME] | 3.5g" at bounding box center [228, 131] width 271 height 15
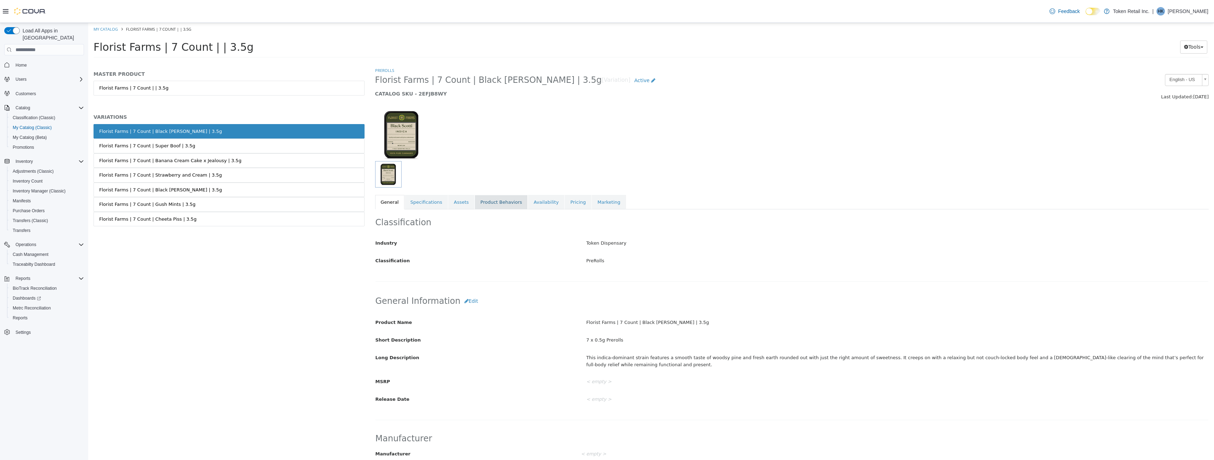
click at [483, 198] on link "Product Behaviors" at bounding box center [501, 202] width 53 height 15
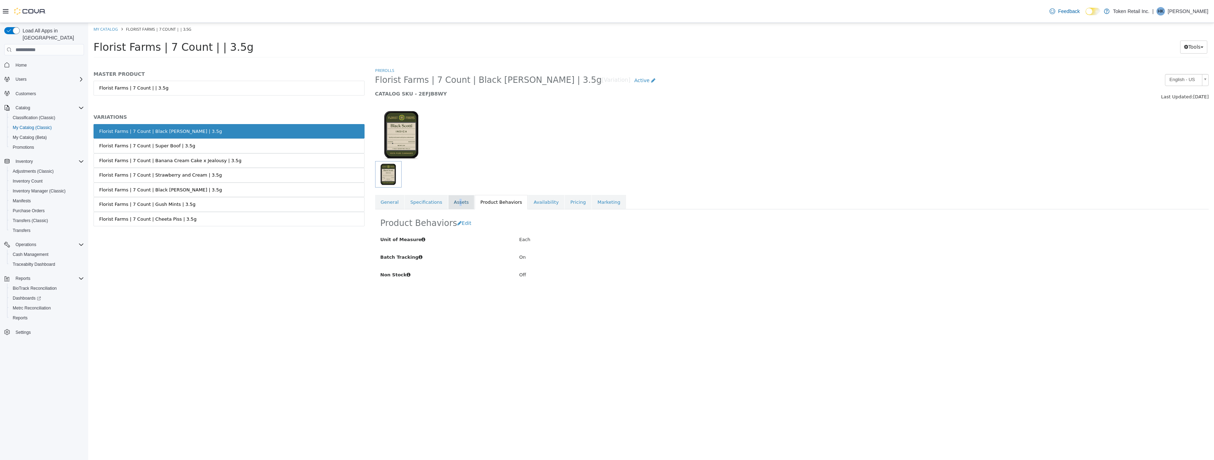
click at [453, 199] on link "Assets" at bounding box center [461, 202] width 26 height 15
click at [181, 217] on div "Florist Farms | 7 Count | Cheeta Piss | 3.5g" at bounding box center [147, 219] width 97 height 7
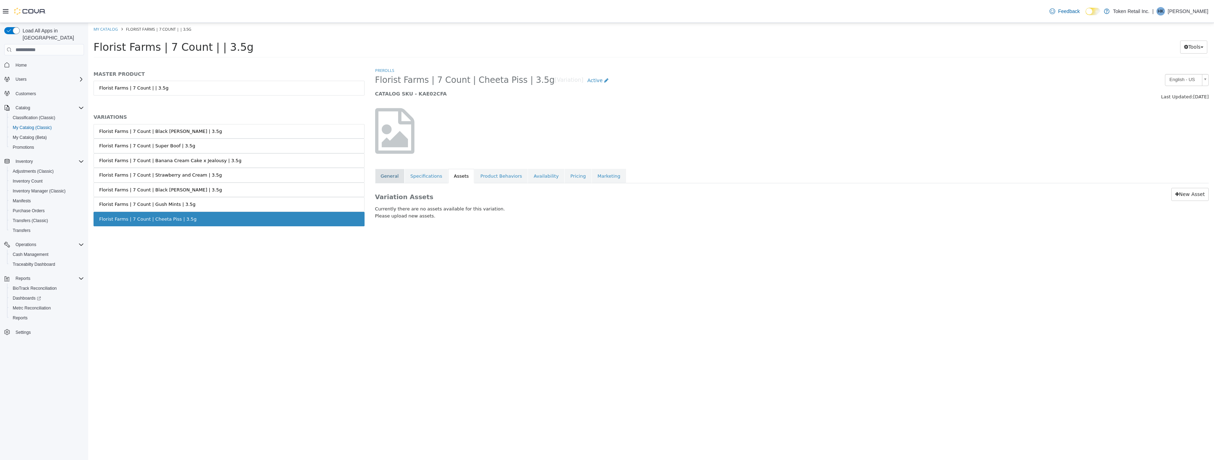
click at [377, 171] on link "General" at bounding box center [389, 176] width 29 height 15
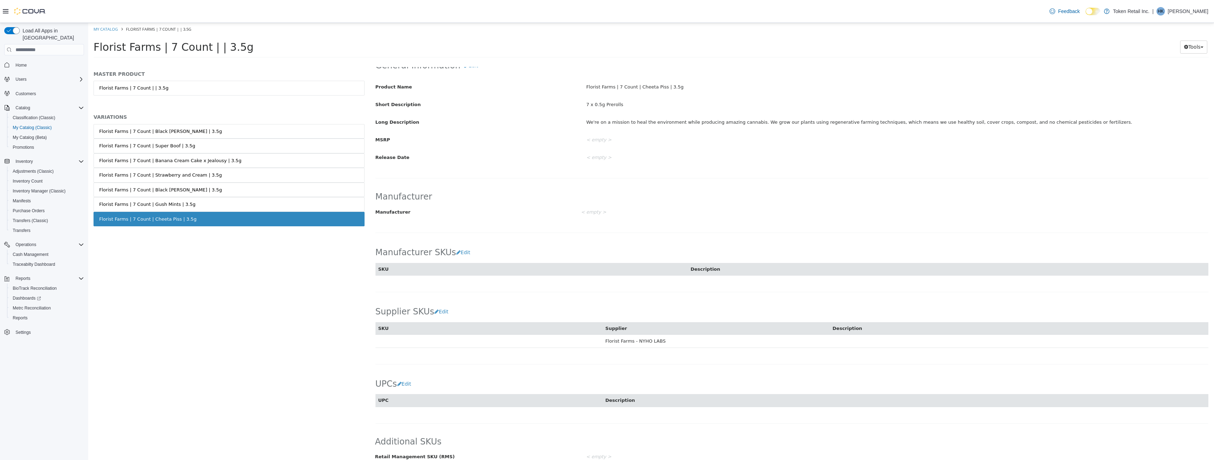
scroll to position [212, 0]
click at [166, 190] on div "Florist Farms | 7 Count | Black Runtz | 3.5g" at bounding box center [160, 190] width 123 height 7
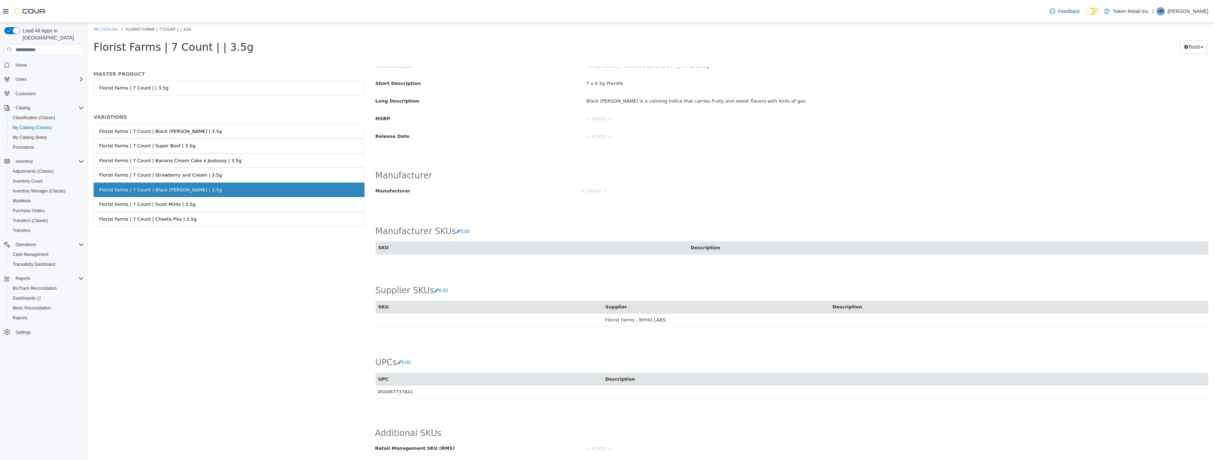
scroll to position [211, 0]
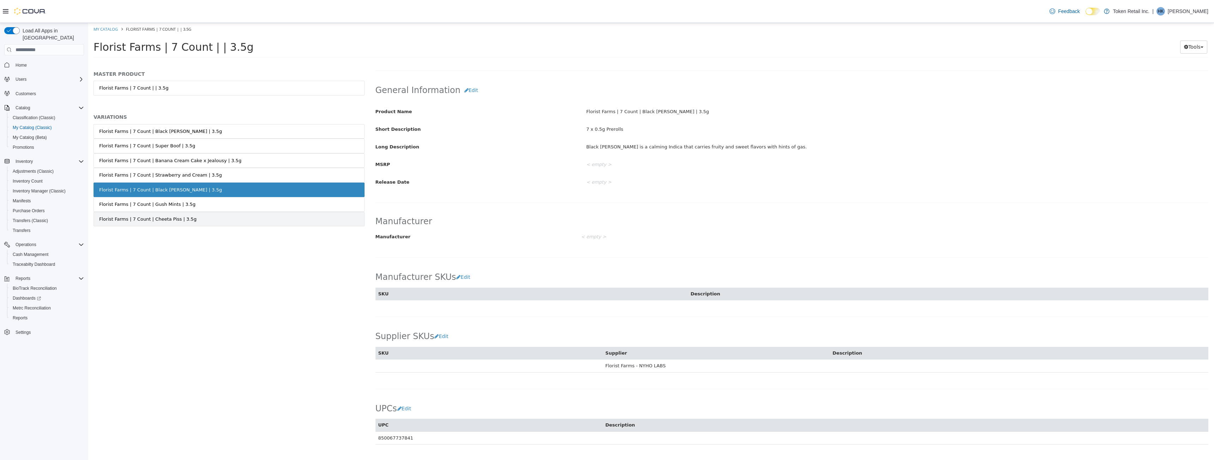
click at [162, 220] on div "Florist Farms | 7 Count | Cheeta Piss | 3.5g" at bounding box center [147, 219] width 97 height 7
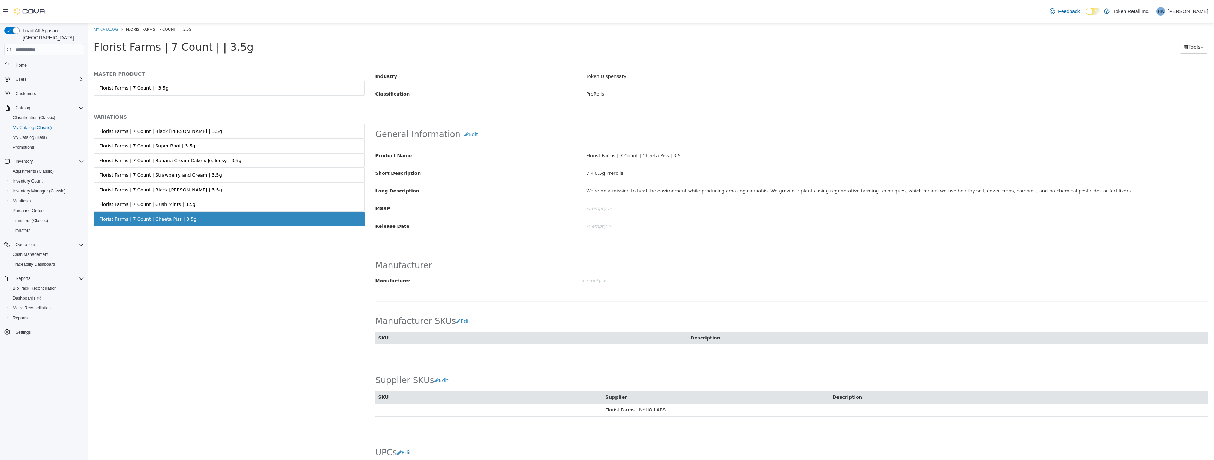
scroll to position [211, 0]
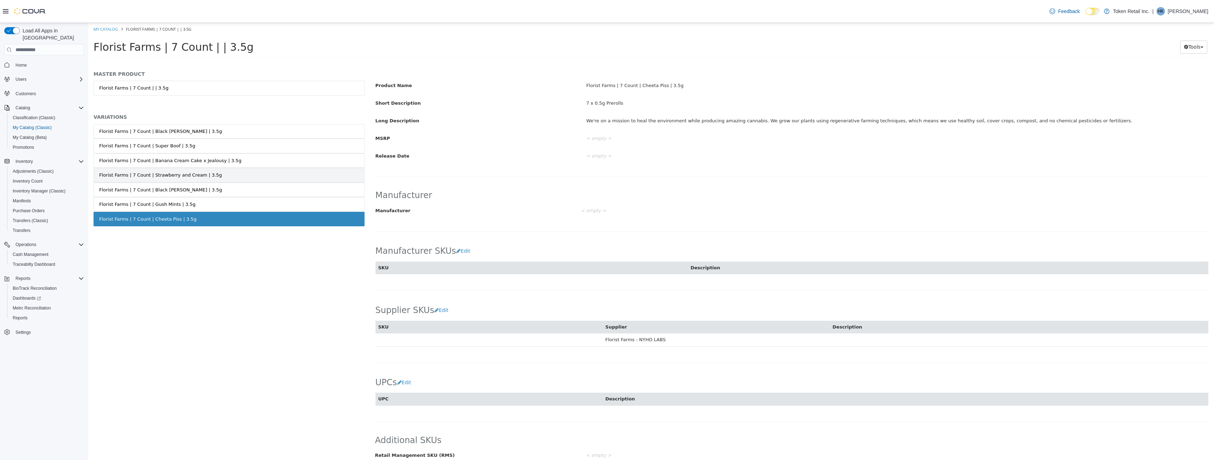
click at [153, 174] on div "Florist Farms | 7 Count | Strawberry and Cream | 3.5g" at bounding box center [160, 175] width 123 height 7
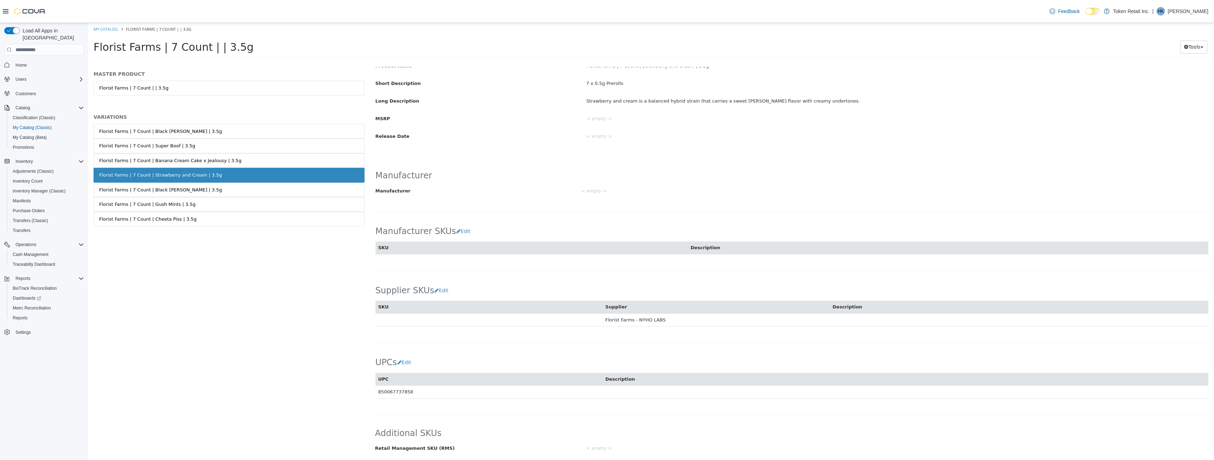
scroll to position [211, 0]
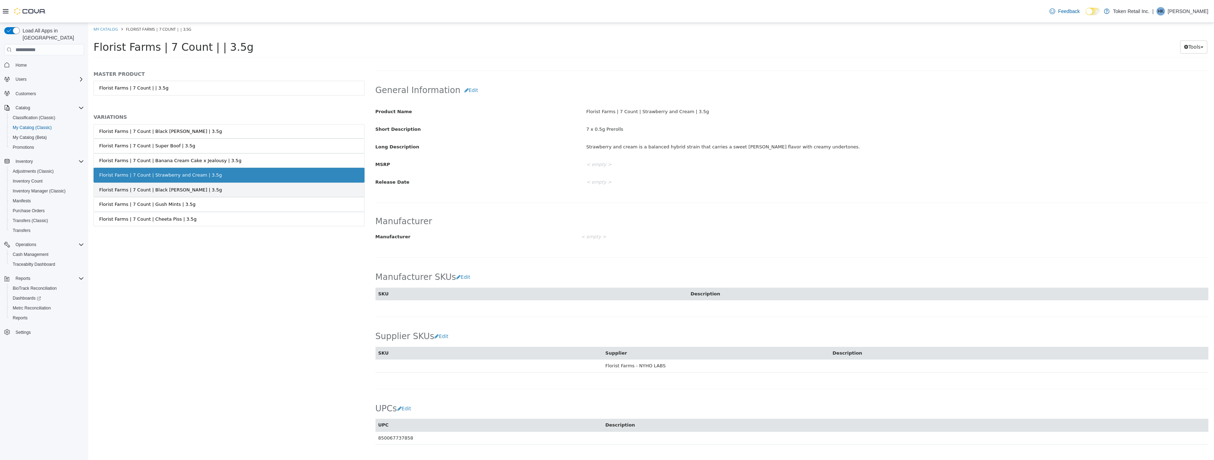
click at [153, 188] on div "Florist Farms | 7 Count | Black Runtz | 3.5g" at bounding box center [160, 190] width 123 height 7
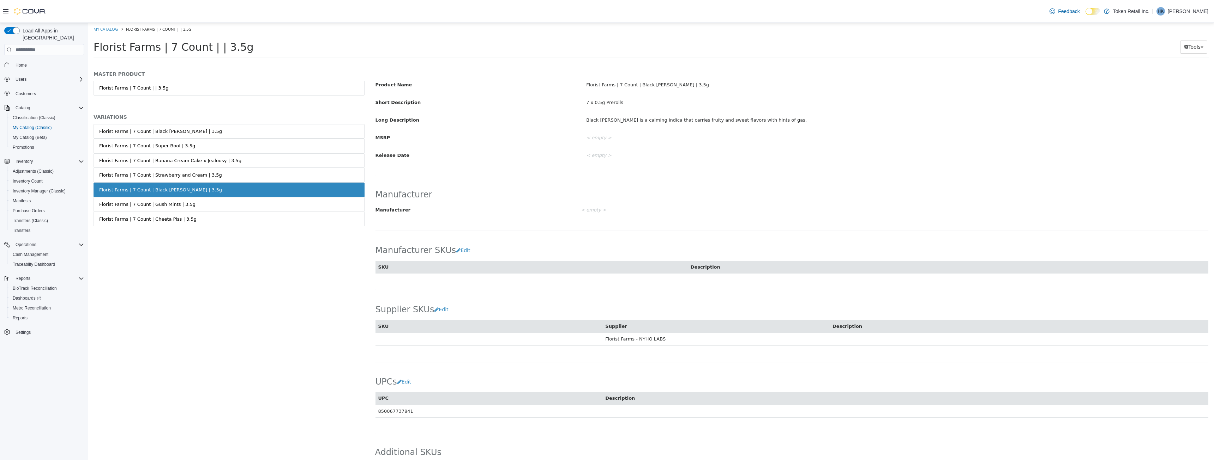
scroll to position [258, 0]
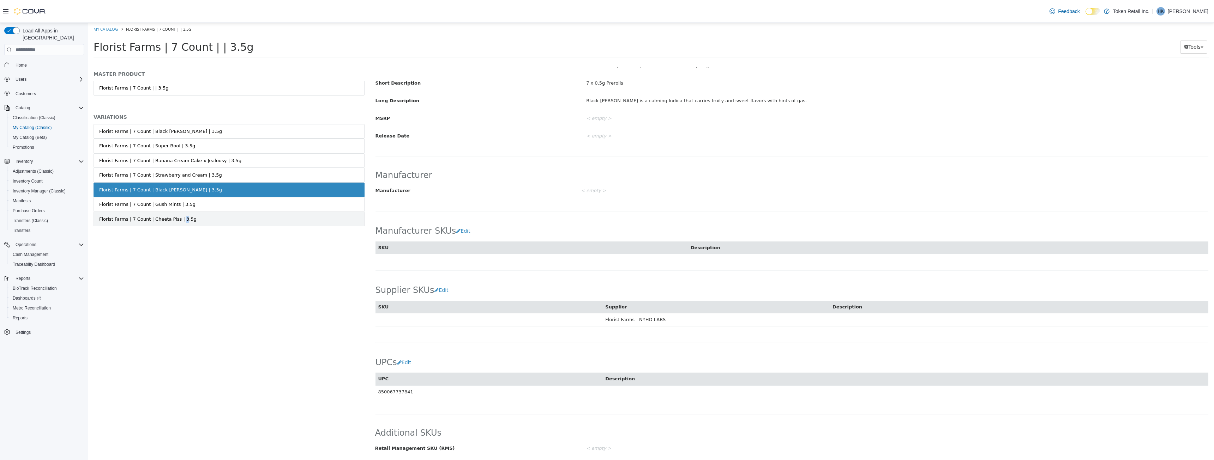
click at [175, 224] on link "Florist Farms | 7 Count | Cheeta Piss | 3.5g" at bounding box center [228, 219] width 271 height 15
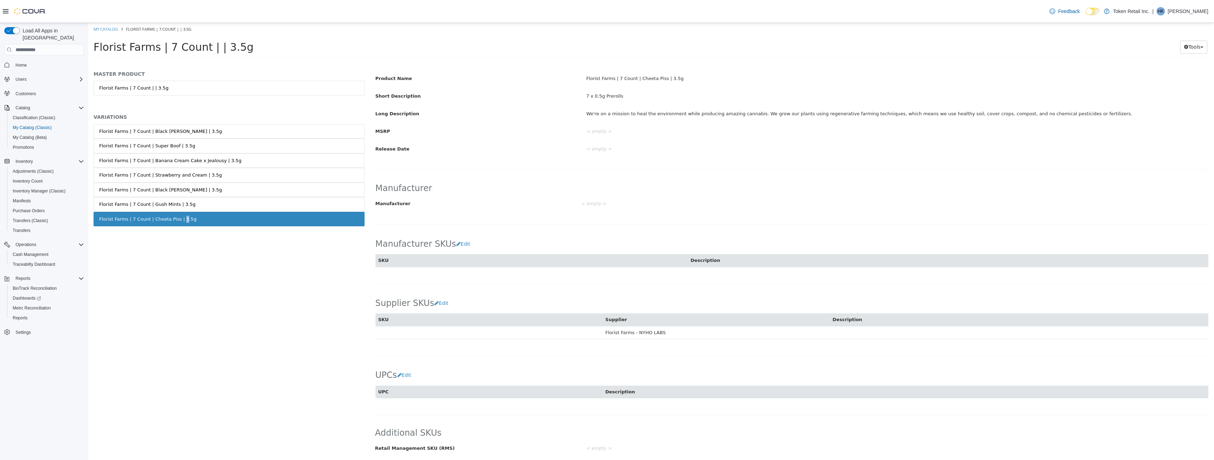
scroll to position [219, 0]
click at [194, 178] on div "Florist Farms | 7 Count | Strawberry and Cream | 3.5g" at bounding box center [160, 175] width 123 height 7
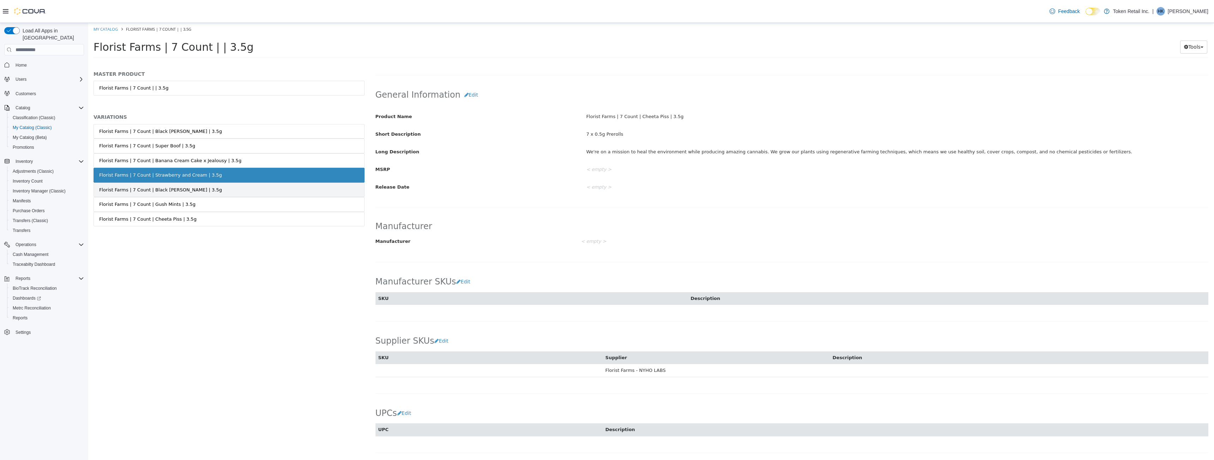
click at [195, 188] on link "Florist Farms | 7 Count | Black Runtz | 3.5g" at bounding box center [228, 190] width 271 height 15
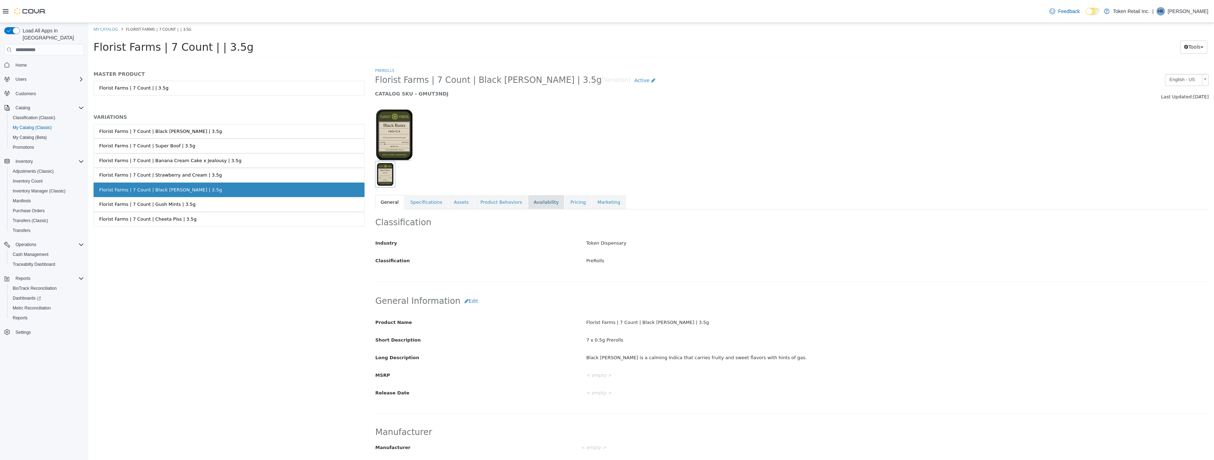
click at [534, 200] on link "Availability" at bounding box center [546, 202] width 36 height 15
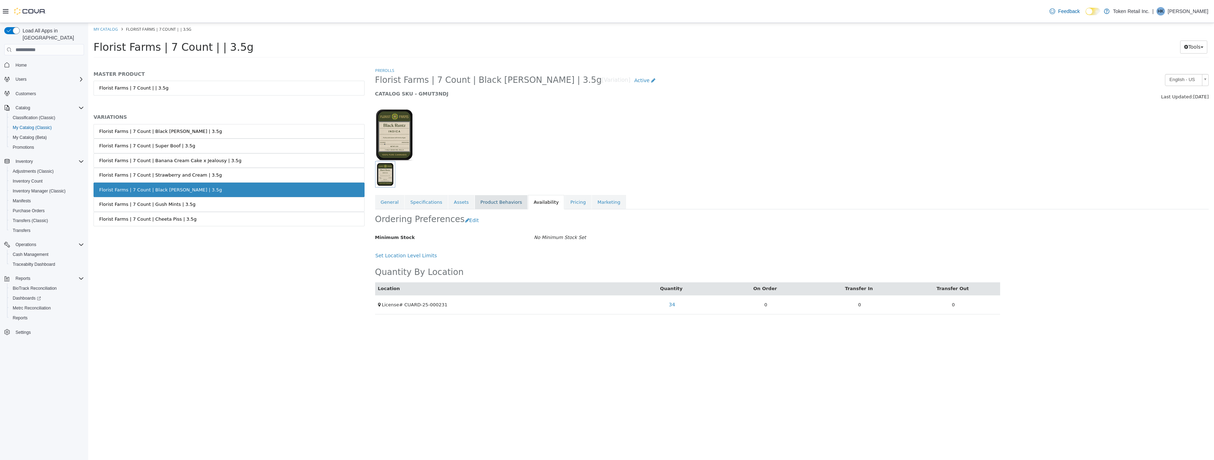
click at [493, 204] on link "Product Behaviors" at bounding box center [501, 202] width 53 height 15
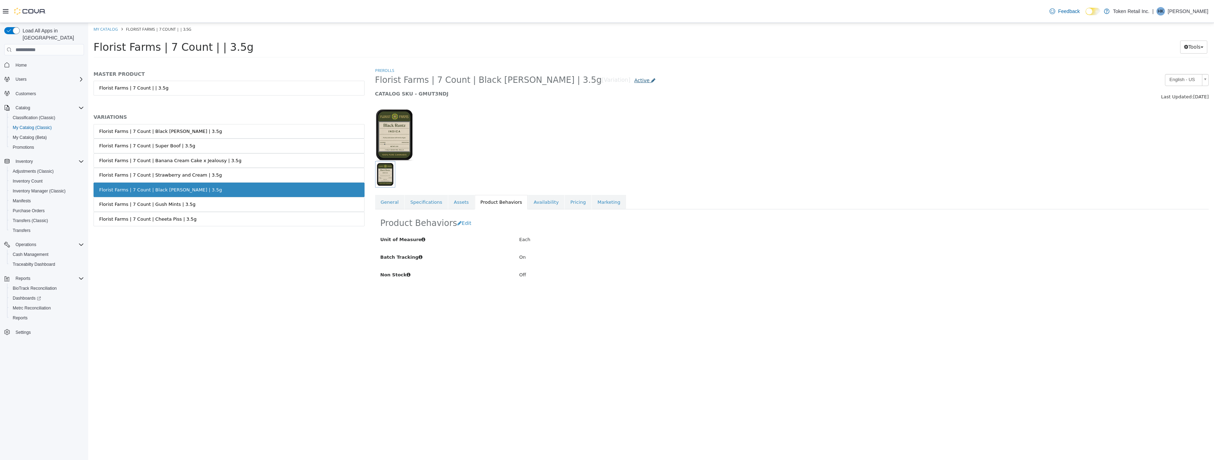
click at [634, 78] on span "Active" at bounding box center [641, 81] width 15 height 6
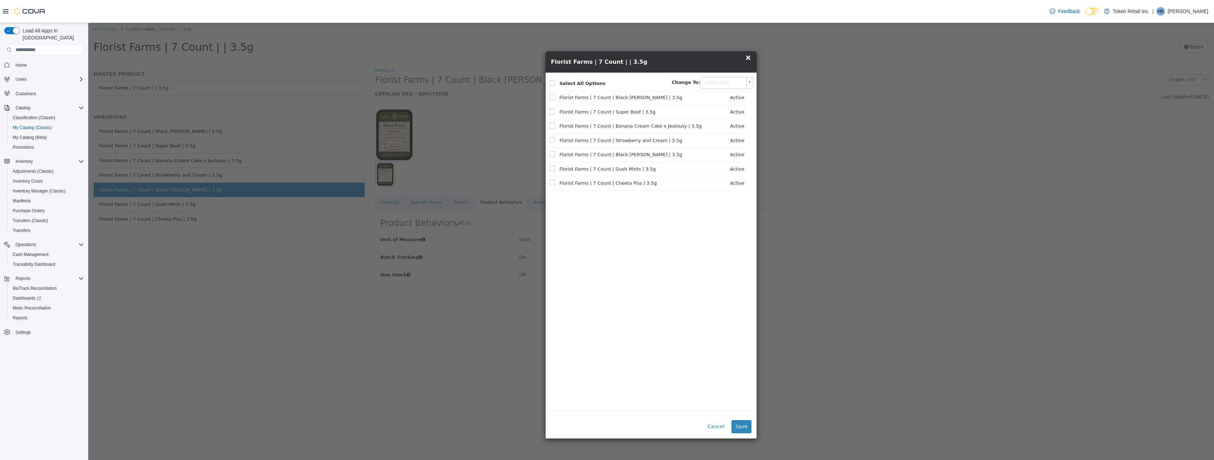
click at [556, 142] on span "Florist Farms | 7 Count | Strawberry and Cream | 3.5g" at bounding box center [615, 140] width 133 height 7
click at [550, 108] on div "Florist Farms | 7 Count | Super Boof | 3.5g Active" at bounding box center [646, 112] width 195 height 14
click at [556, 110] on label at bounding box center [557, 112] width 3 height 7
click at [725, 62] on body "Saving Bulk Changes... × My Catalog Florist Farms | 7 Count | | 3.5g Florist Fa…" at bounding box center [650, 42] width 1125 height 39
type input "********"
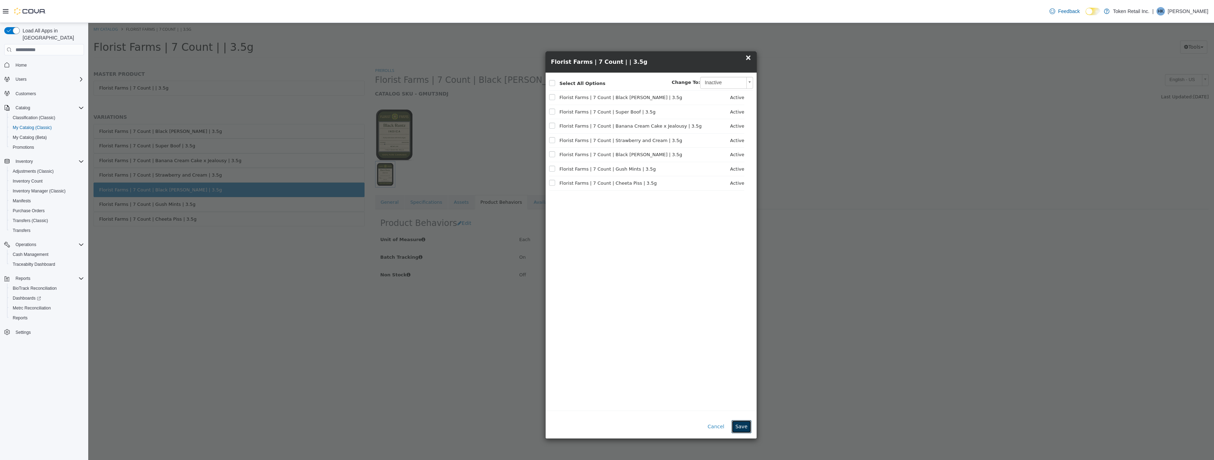
click at [745, 425] on button "Save" at bounding box center [741, 427] width 20 height 13
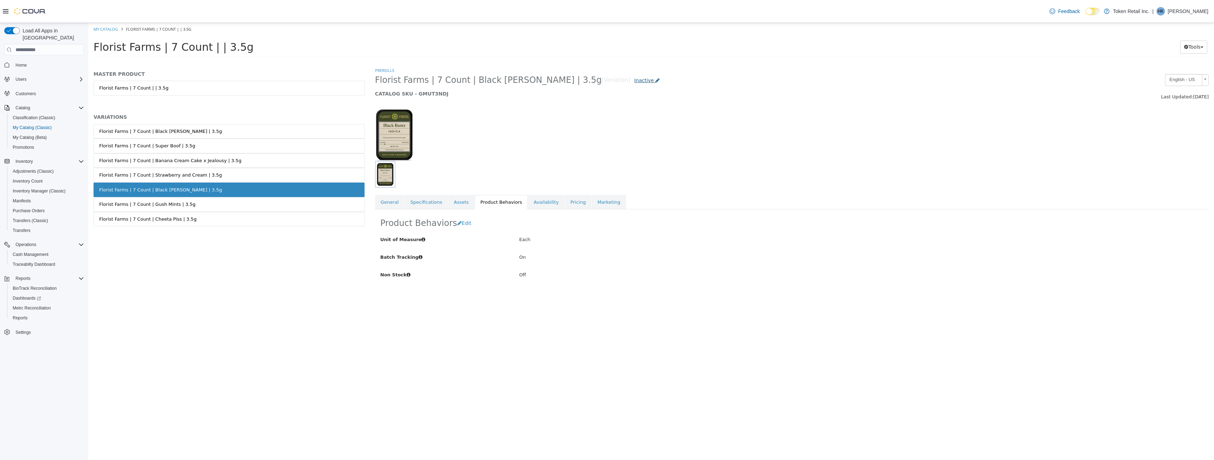
click at [634, 78] on span "Inactive" at bounding box center [644, 81] width 20 height 6
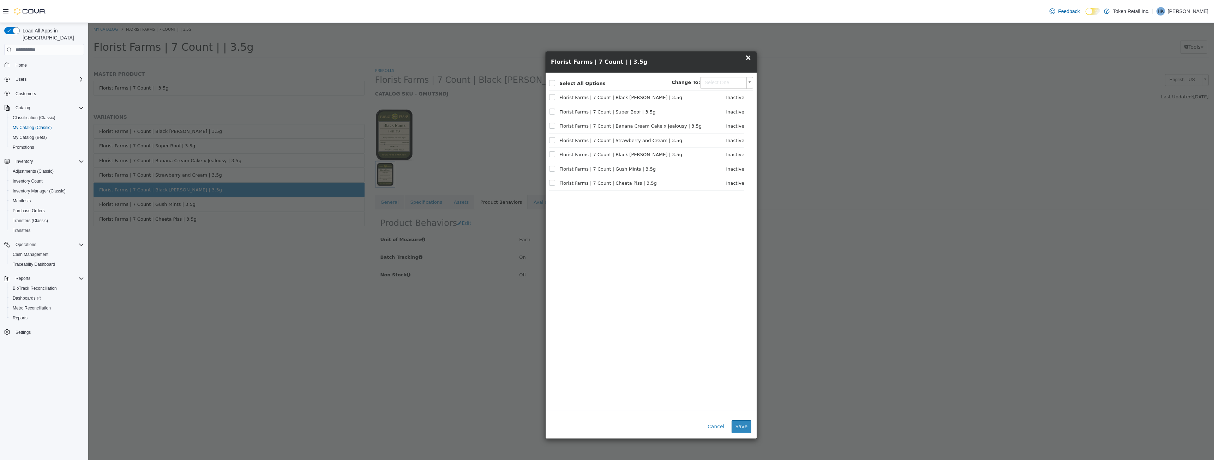
click at [749, 61] on span "×" at bounding box center [748, 57] width 6 height 8
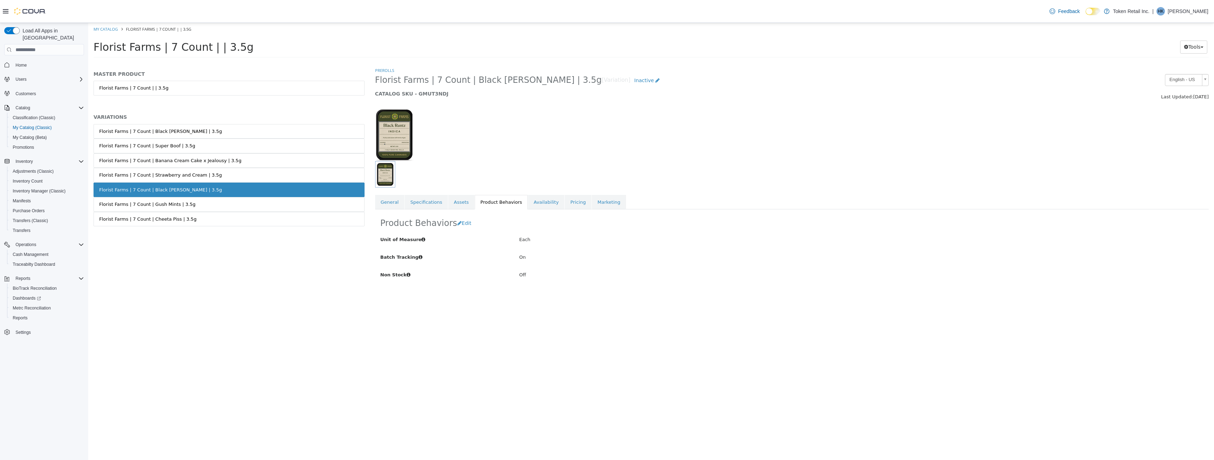
drag, startPoint x: 749, startPoint y: 61, endPoint x: 608, endPoint y: 95, distance: 144.9
click at [678, 62] on div "My Catalog Florist Farms | 7 Count | | 3.5g Florist Farms | 7 Count | | 3.5g To…" at bounding box center [650, 42] width 1125 height 39
click at [624, 137] on div at bounding box center [510, 134] width 281 height 53
click at [634, 79] on span "Inactive" at bounding box center [644, 81] width 20 height 6
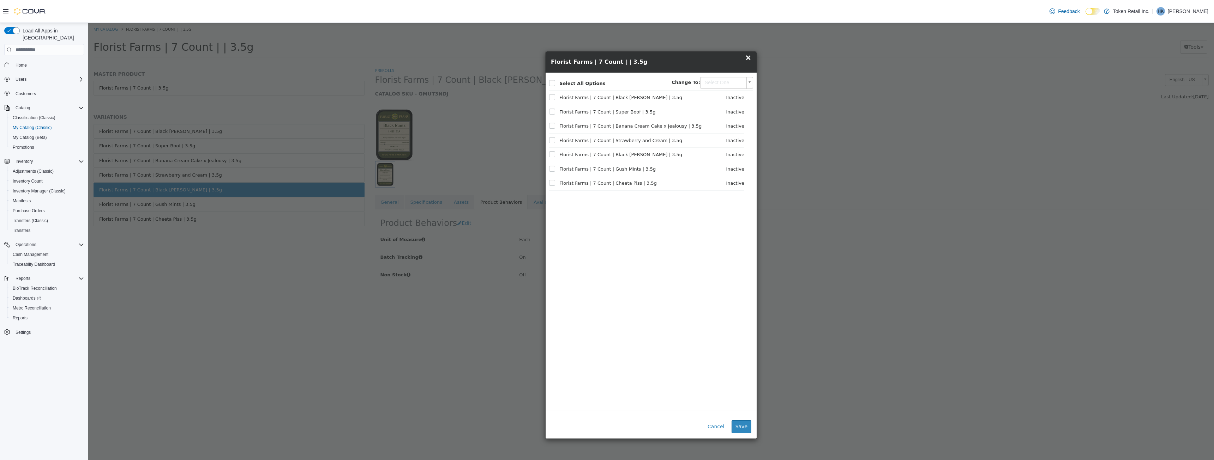
click at [570, 81] on b "Select All Options" at bounding box center [582, 83] width 46 height 5
drag, startPoint x: 710, startPoint y: 83, endPoint x: 723, endPoint y: 87, distance: 13.9
click at [710, 62] on body "Saving Bulk Changes... × My Catalog Florist Farms | 7 Count | | 3.5g Florist Fa…" at bounding box center [650, 42] width 1125 height 39
type input "******"
click at [742, 429] on button "Save" at bounding box center [741, 427] width 20 height 13
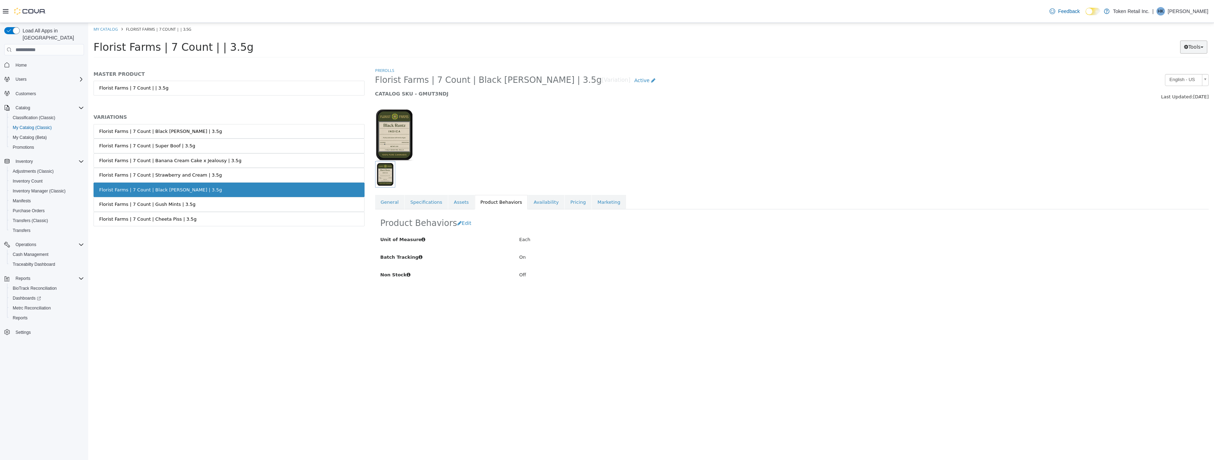
click at [1202, 44] on button "Tools" at bounding box center [1193, 47] width 27 height 13
click at [1185, 62] on link "Move Variations" at bounding box center [1179, 61] width 56 height 10
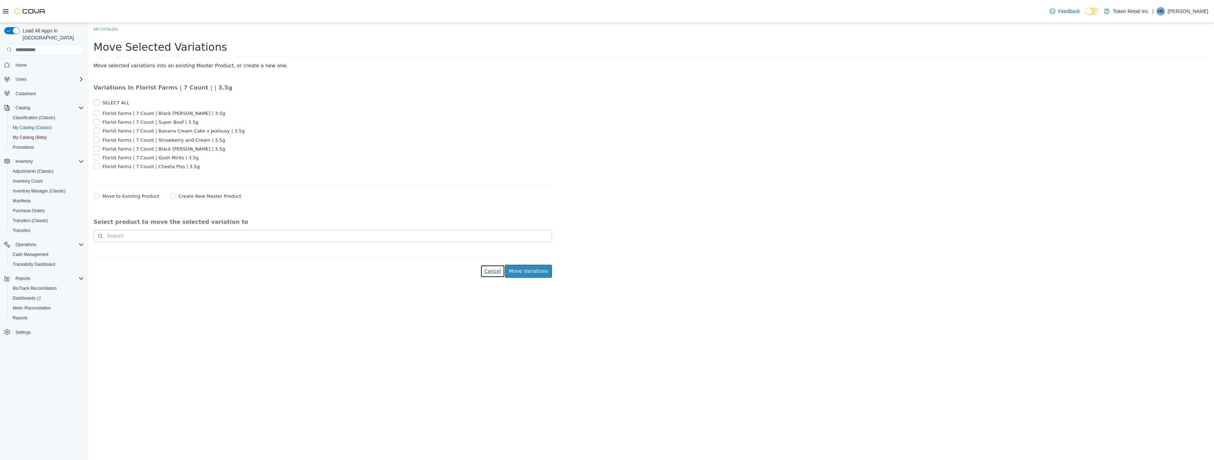
click at [494, 274] on link "Cancel" at bounding box center [492, 271] width 24 height 13
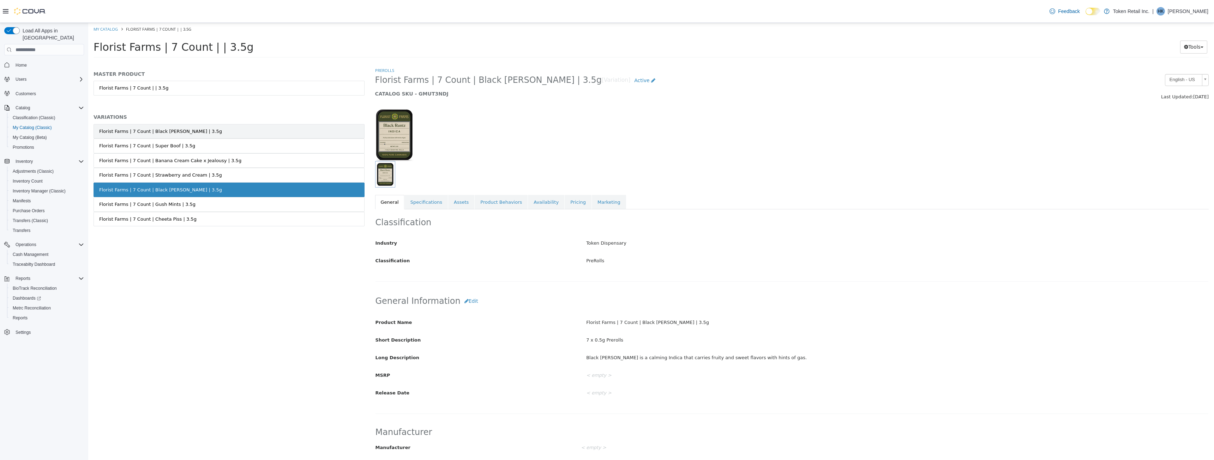
click at [161, 132] on div "Florist Farms | 7 Count | Black Scotti | 3.5g" at bounding box center [160, 131] width 123 height 7
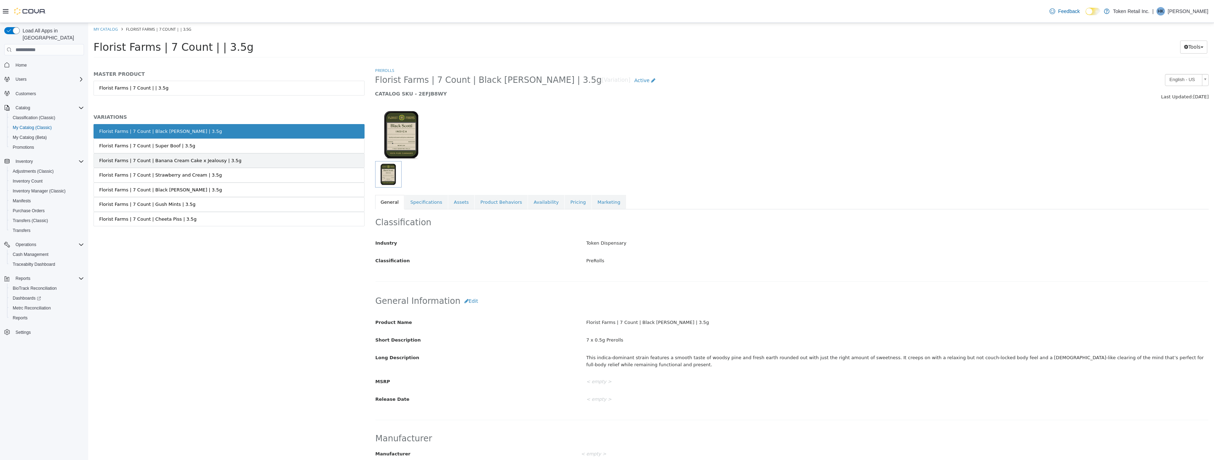
click at [162, 157] on link "Florist Farms | 7 Count | Banana Cream Cake x Jealousy | 3.5g" at bounding box center [228, 160] width 271 height 15
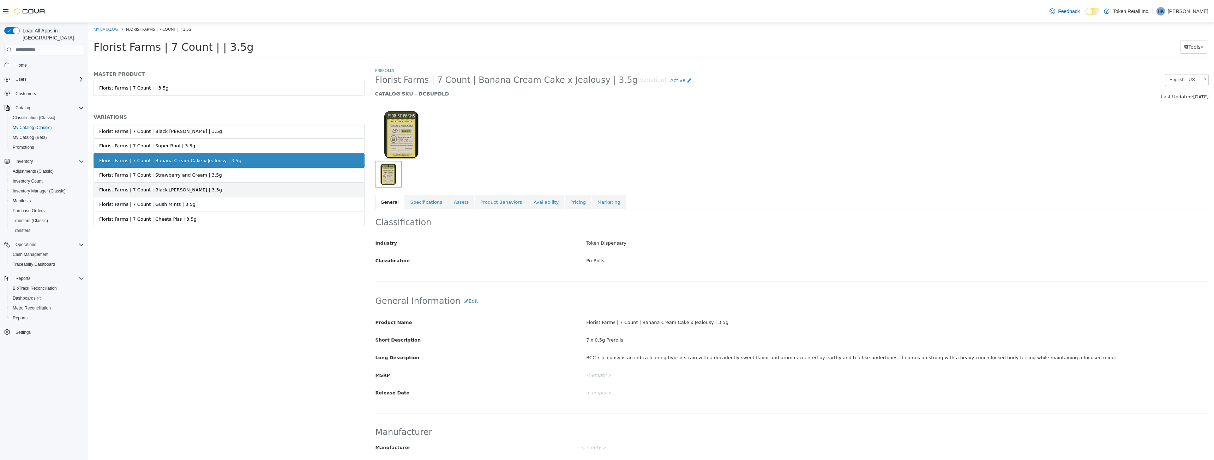
click at [156, 190] on div "Florist Farms | 7 Count | Black Runtz | 3.5g" at bounding box center [160, 190] width 123 height 7
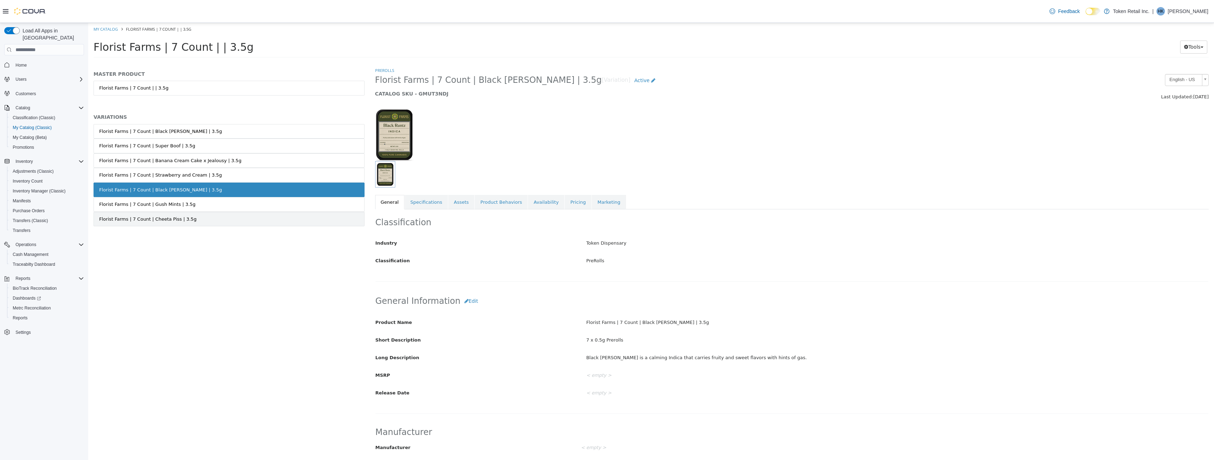
click at [169, 218] on div "Florist Farms | 7 Count | Cheeta Piss | 3.5g" at bounding box center [147, 219] width 97 height 7
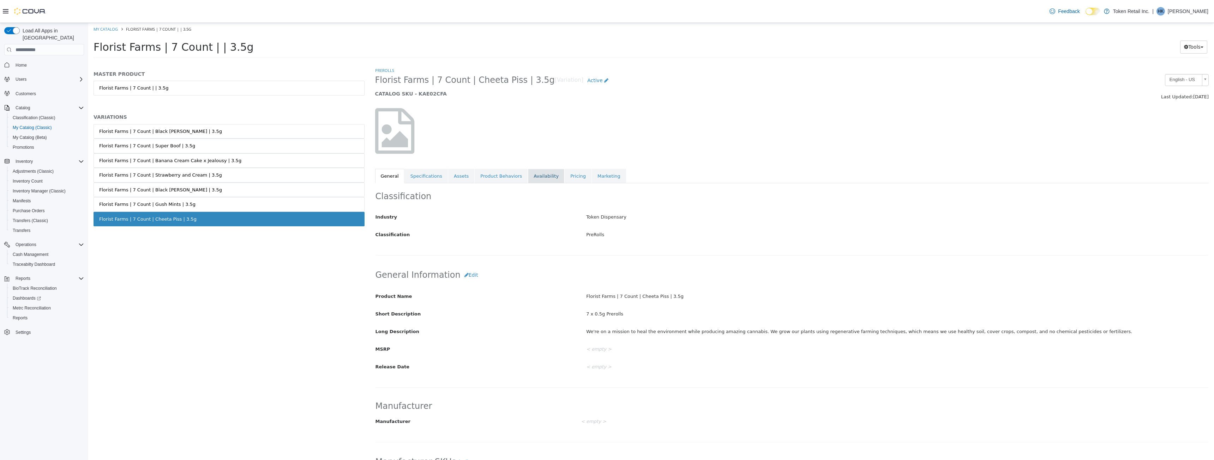
click at [536, 175] on link "Availability" at bounding box center [546, 176] width 36 height 15
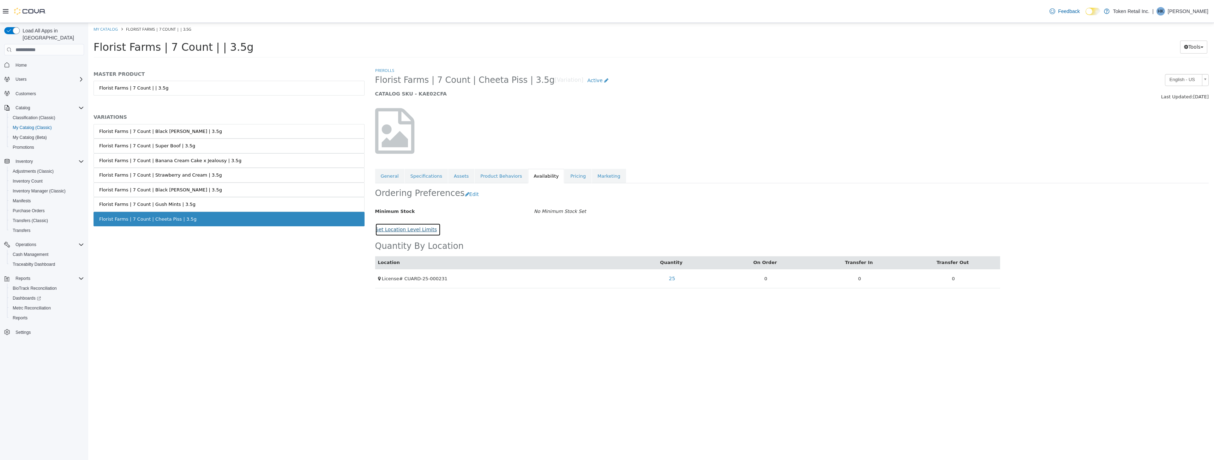
drag, startPoint x: 411, startPoint y: 226, endPoint x: 414, endPoint y: 228, distance: 3.8
click at [413, 227] on button "Set Location Level Limits" at bounding box center [408, 229] width 66 height 13
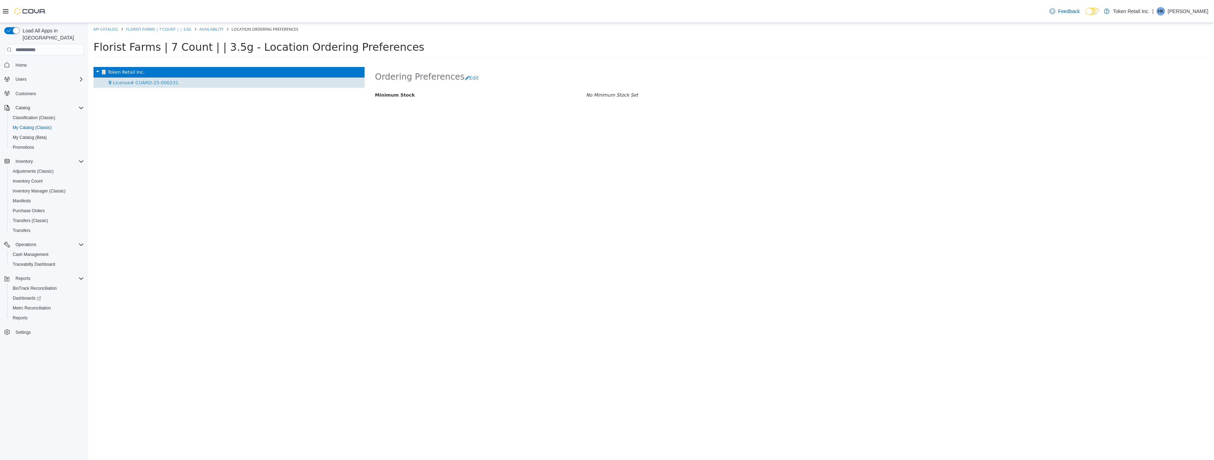
click at [166, 83] on span "License# CUARD-25-000231" at bounding box center [146, 82] width 66 height 5
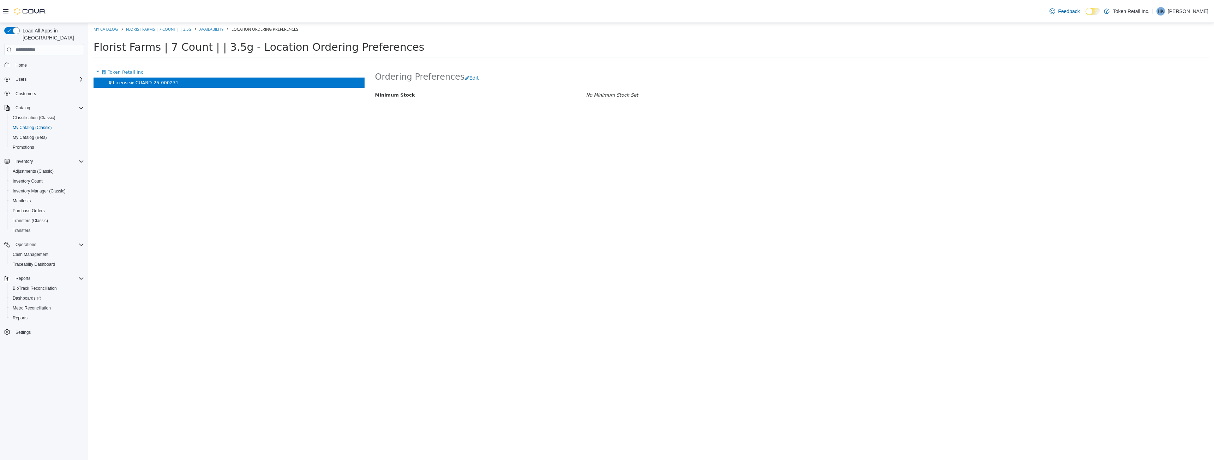
drag, startPoint x: 49, startPoint y: 83, endPoint x: 44, endPoint y: 94, distance: 12.3
click at [46, 92] on div "Home Users Customers Catalog Classification (Classic) My Catalog (Classic) My C…" at bounding box center [44, 198] width 80 height 281
